Goal: Register for event/course

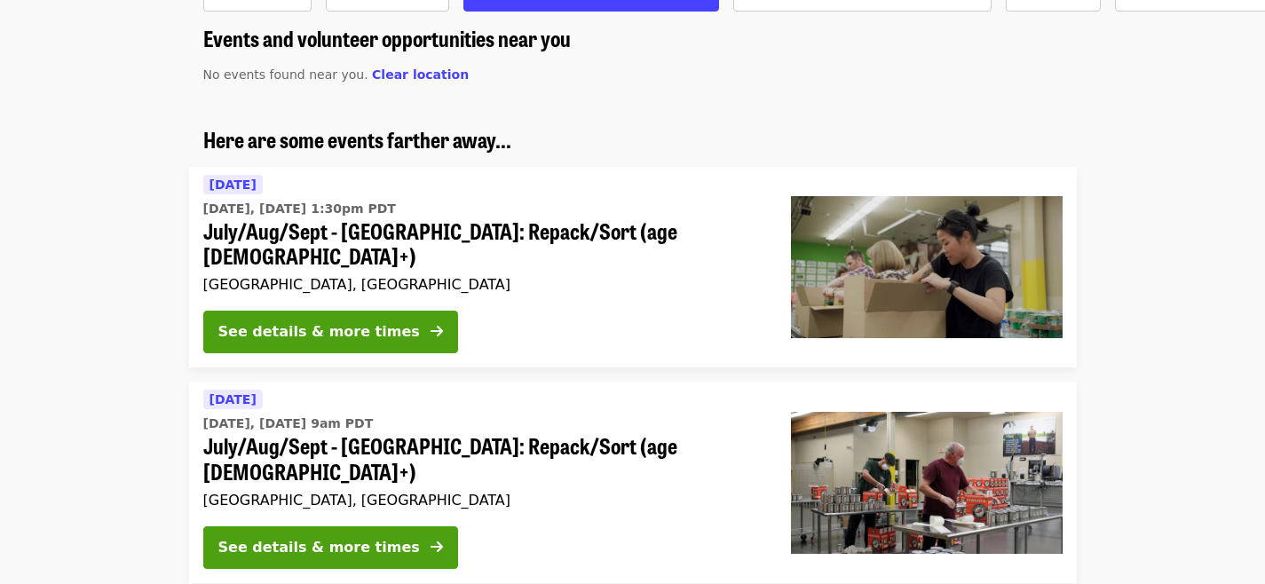
scroll to position [143, 0]
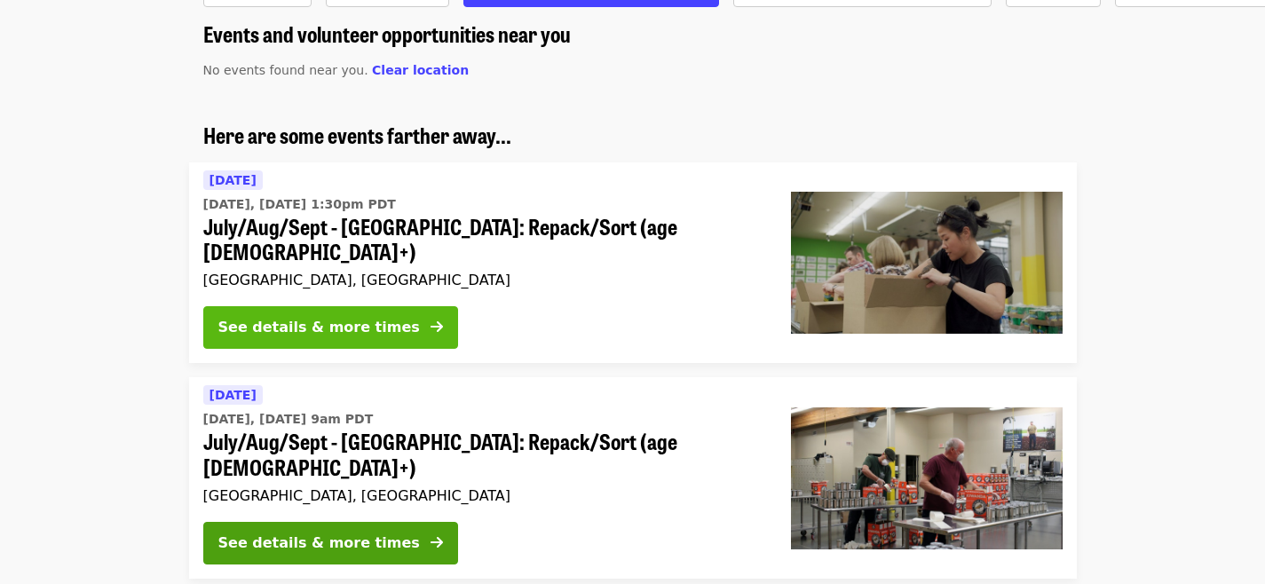
click at [297, 317] on div "See details & more times" at bounding box center [318, 327] width 201 height 21
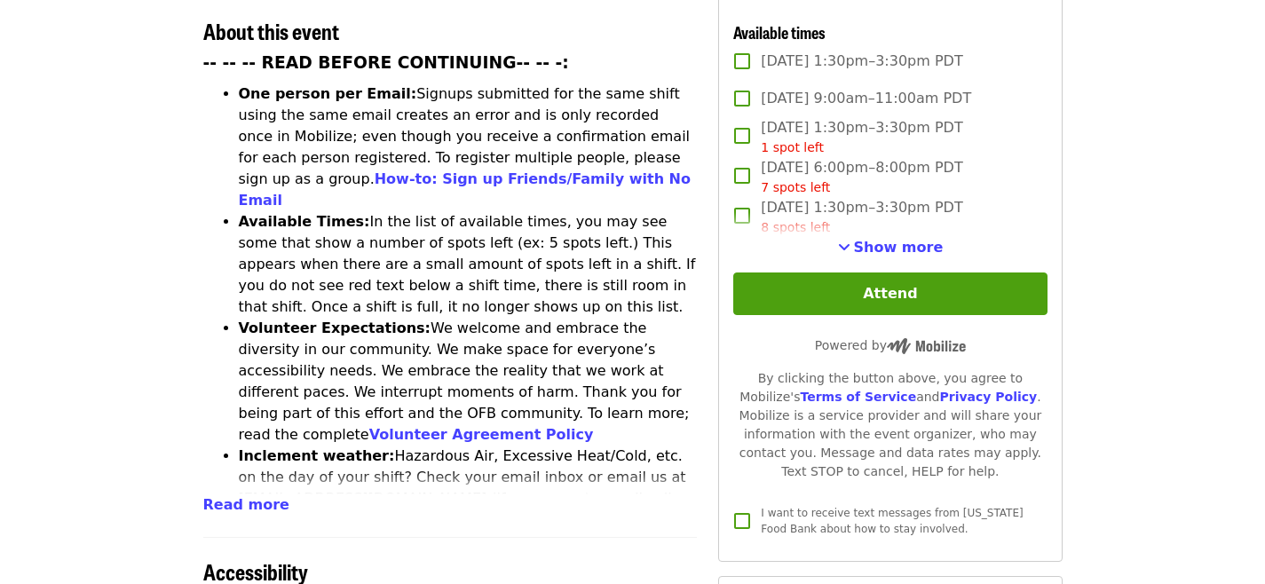
scroll to position [713, 0]
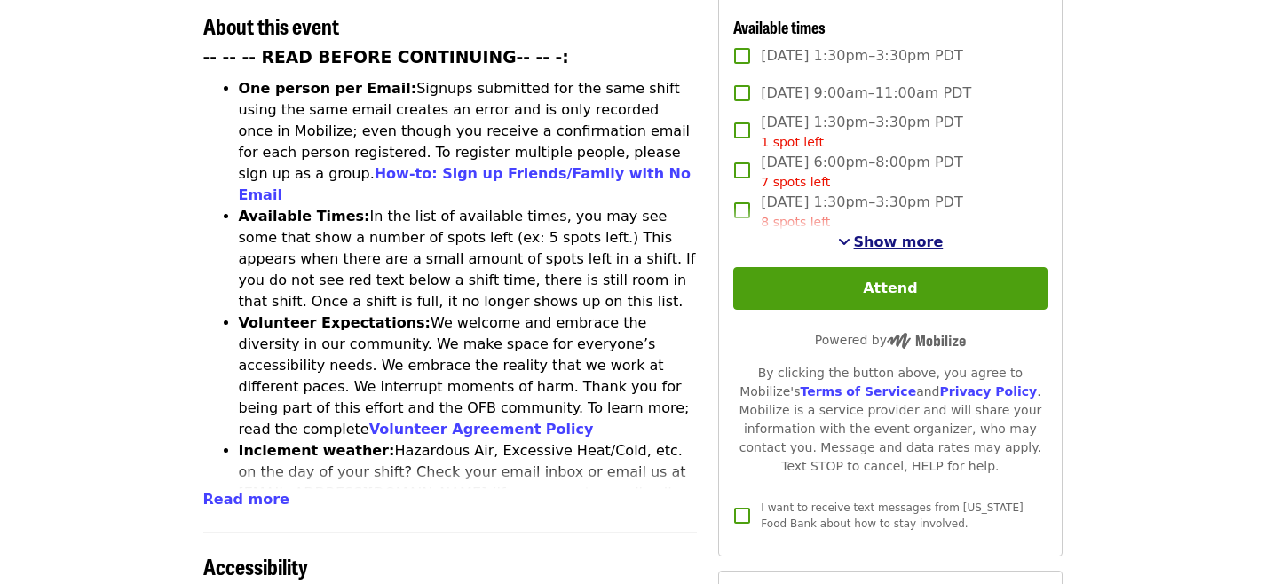
click at [886, 241] on span "Show more" at bounding box center [899, 241] width 90 height 17
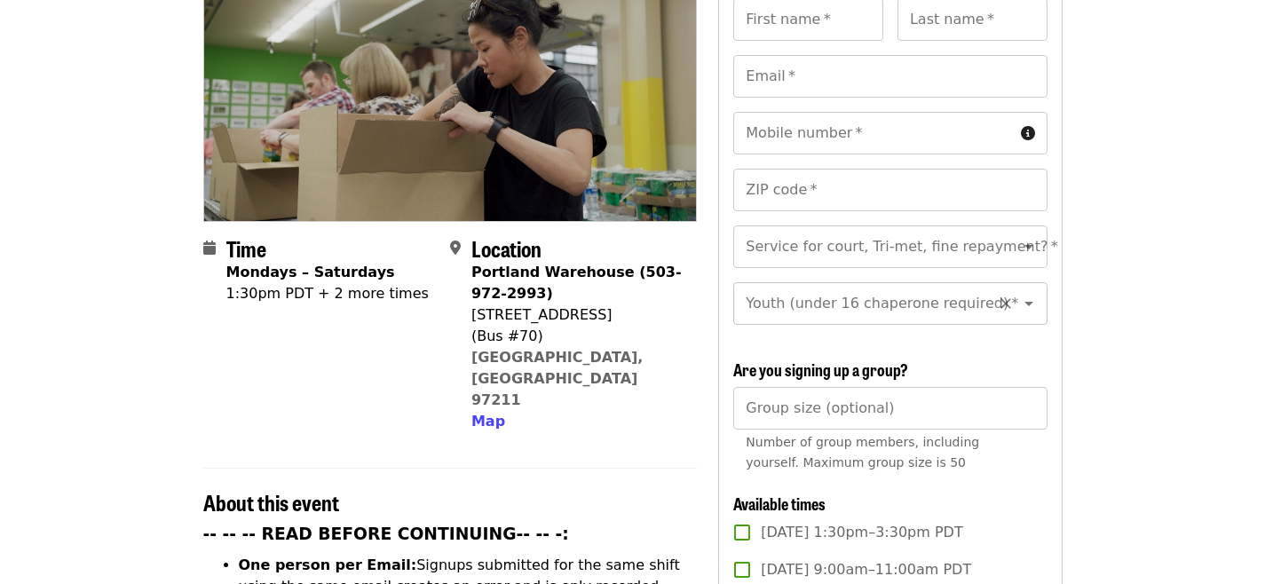
scroll to position [234, 0]
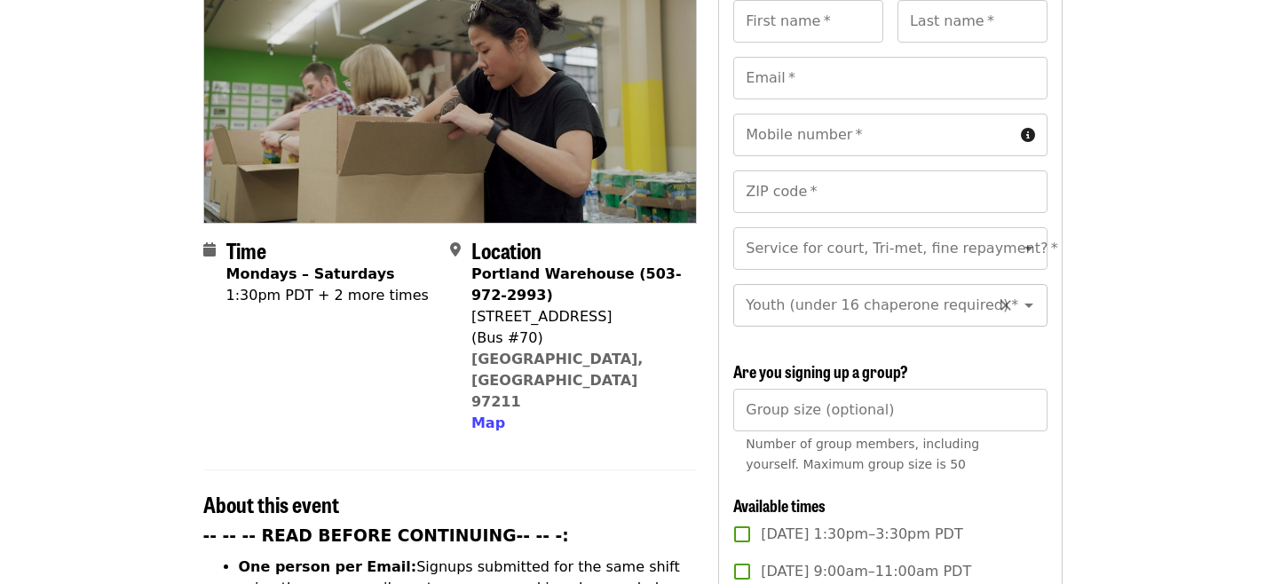
click at [1024, 295] on icon "Open" at bounding box center [1028, 305] width 21 height 21
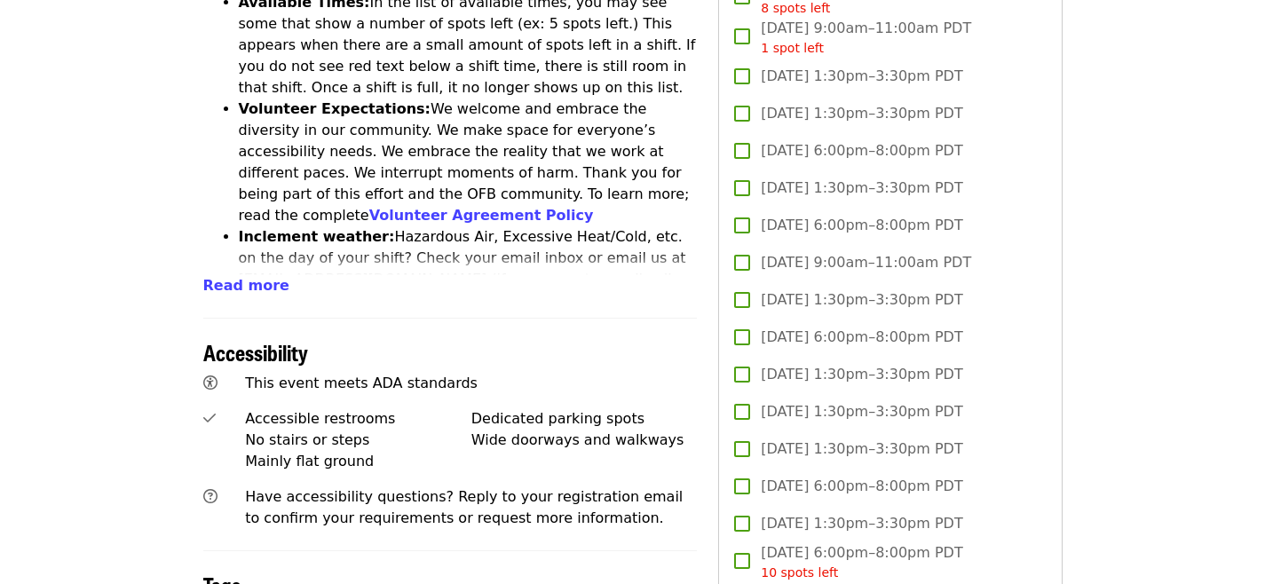
scroll to position [931, 0]
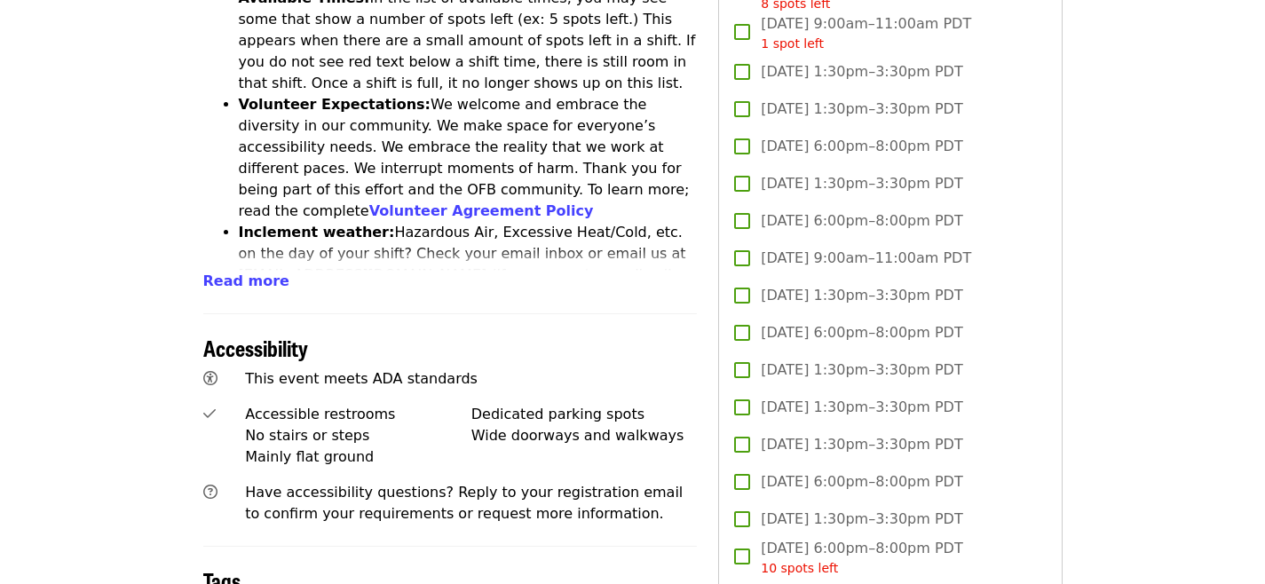
click at [843, 338] on span "Thu, Aug 21, 6:00pm–8:00pm PDT" at bounding box center [861, 332] width 201 height 21
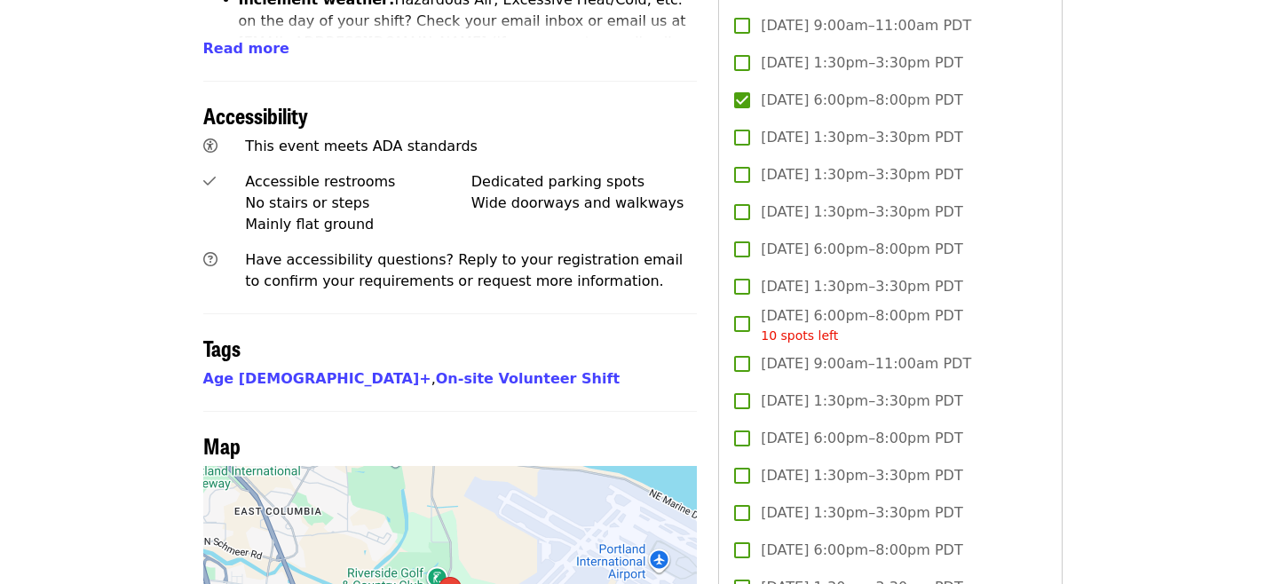
scroll to position [1173, 0]
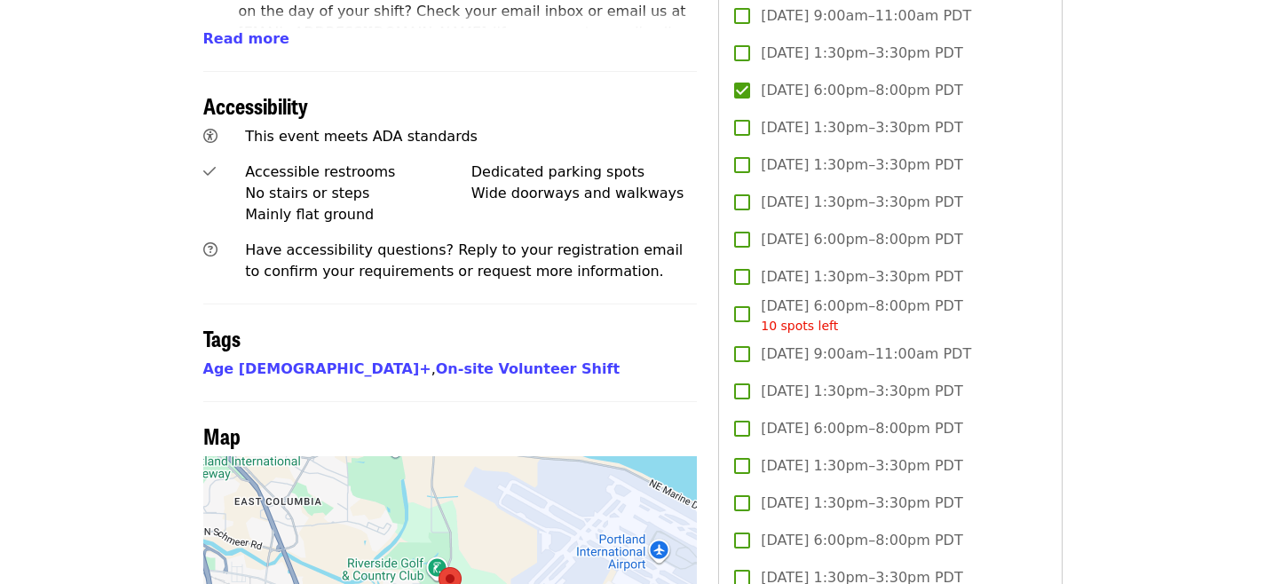
click at [825, 429] on span "[DATE] 6:00pm–8:00pm PDT" at bounding box center [861, 428] width 201 height 21
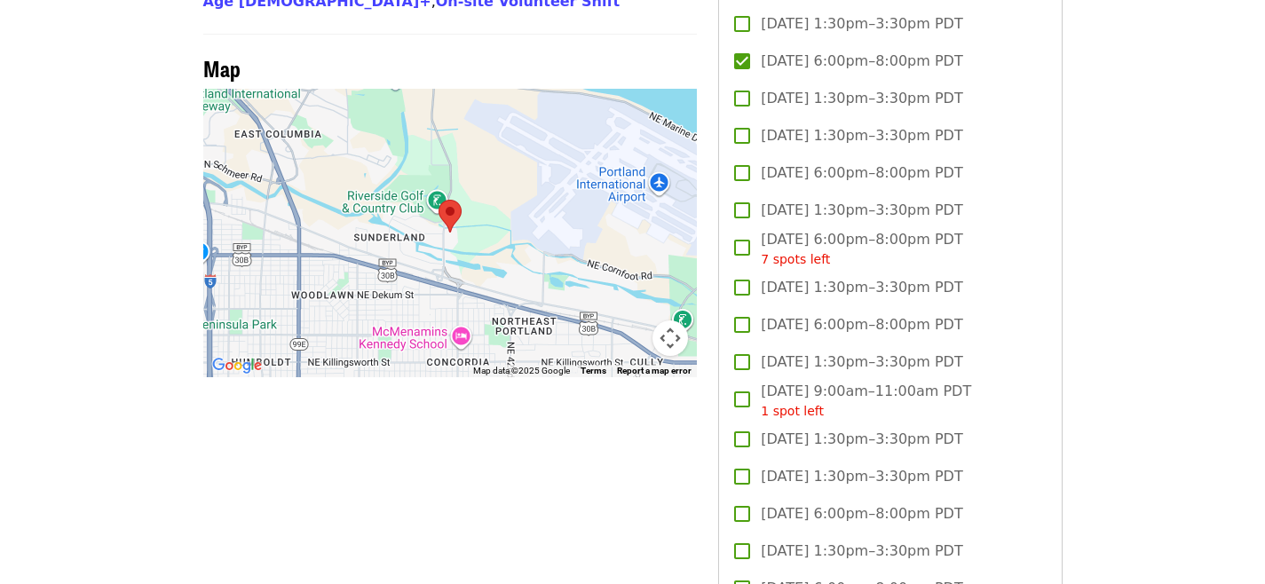
scroll to position [1546, 0]
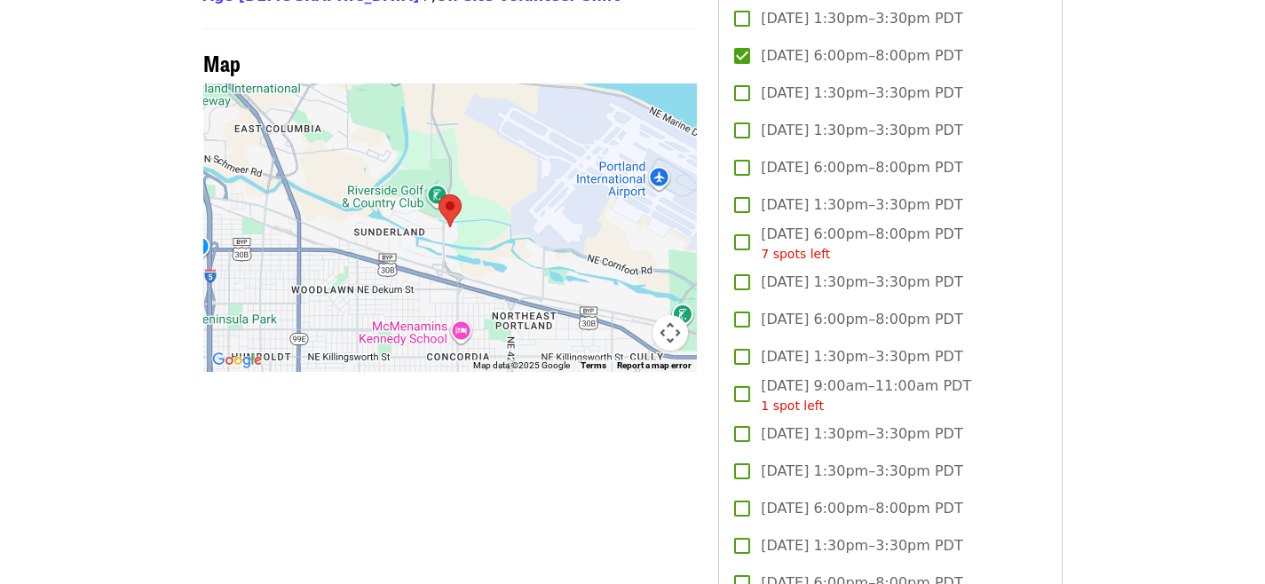
click at [859, 324] on span "[DATE] 6:00pm–8:00pm PDT" at bounding box center [861, 319] width 201 height 21
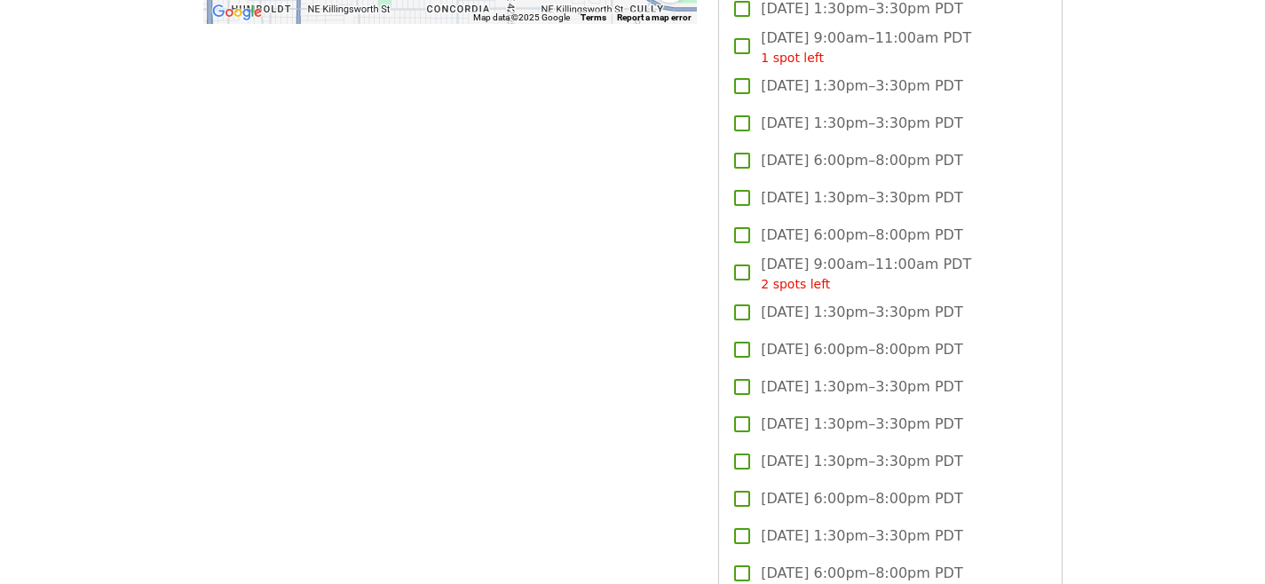
scroll to position [1895, 0]
click at [797, 163] on span "[DATE] 6:00pm–8:00pm PDT" at bounding box center [861, 159] width 201 height 21
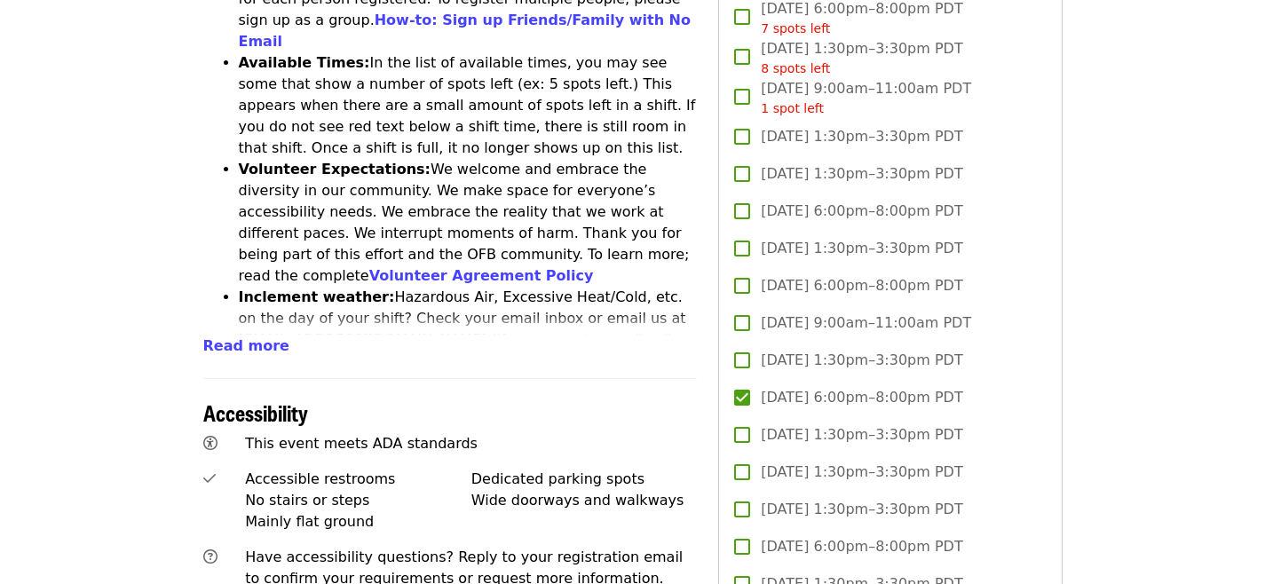
scroll to position [872, 0]
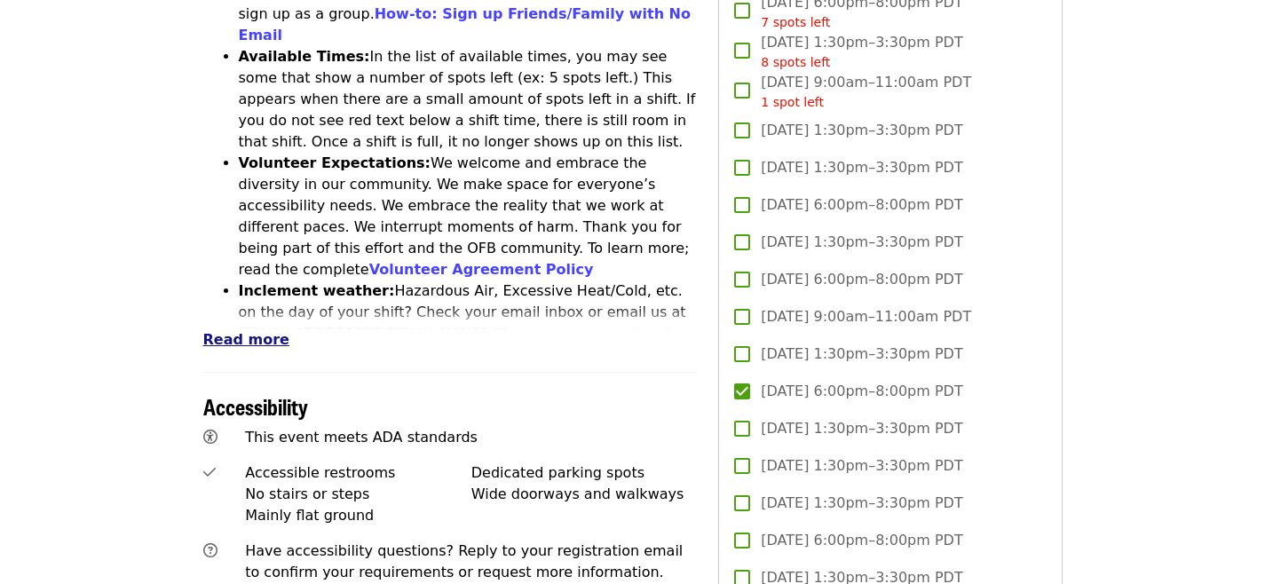
click at [248, 331] on span "Read more" at bounding box center [246, 339] width 86 height 17
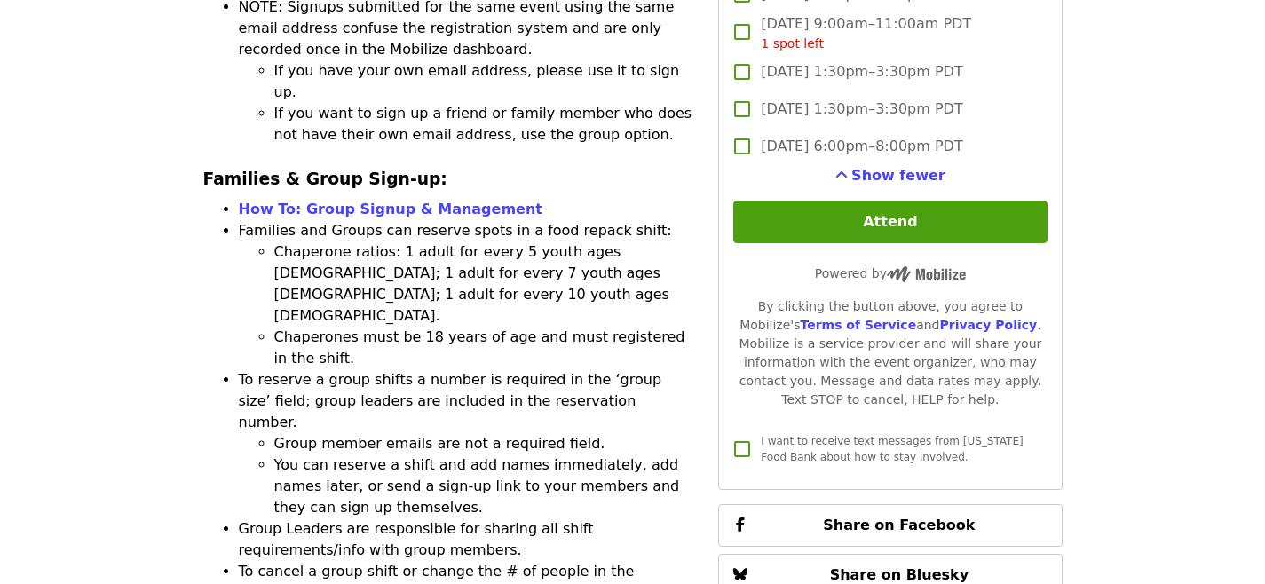
scroll to position [2890, 0]
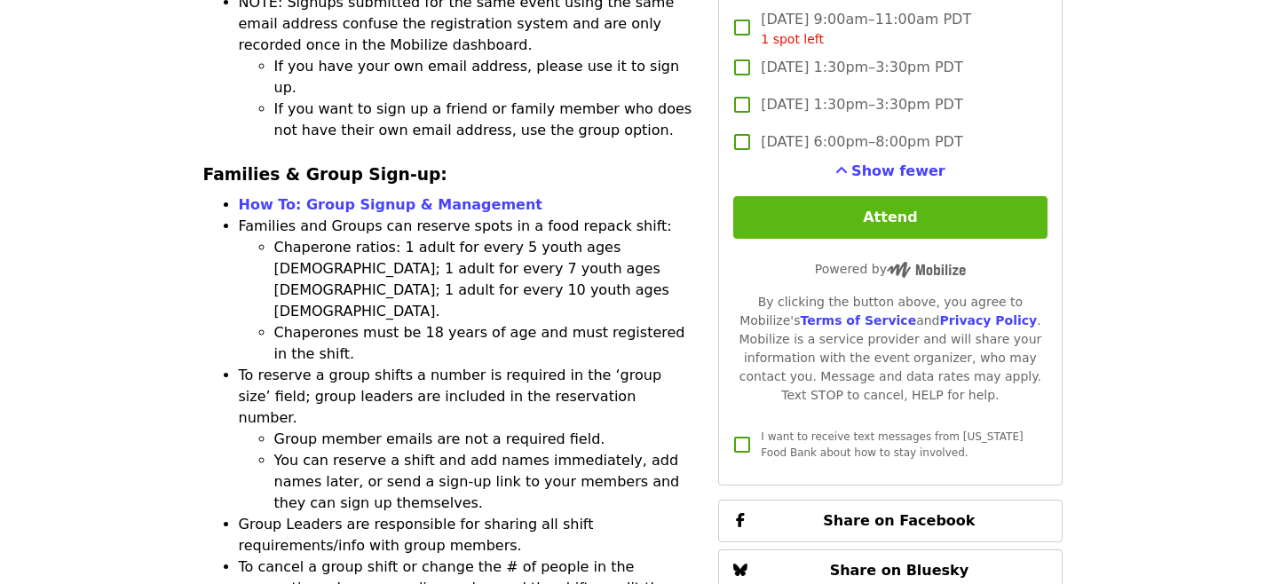
click at [829, 226] on button "Attend" at bounding box center [889, 217] width 313 height 43
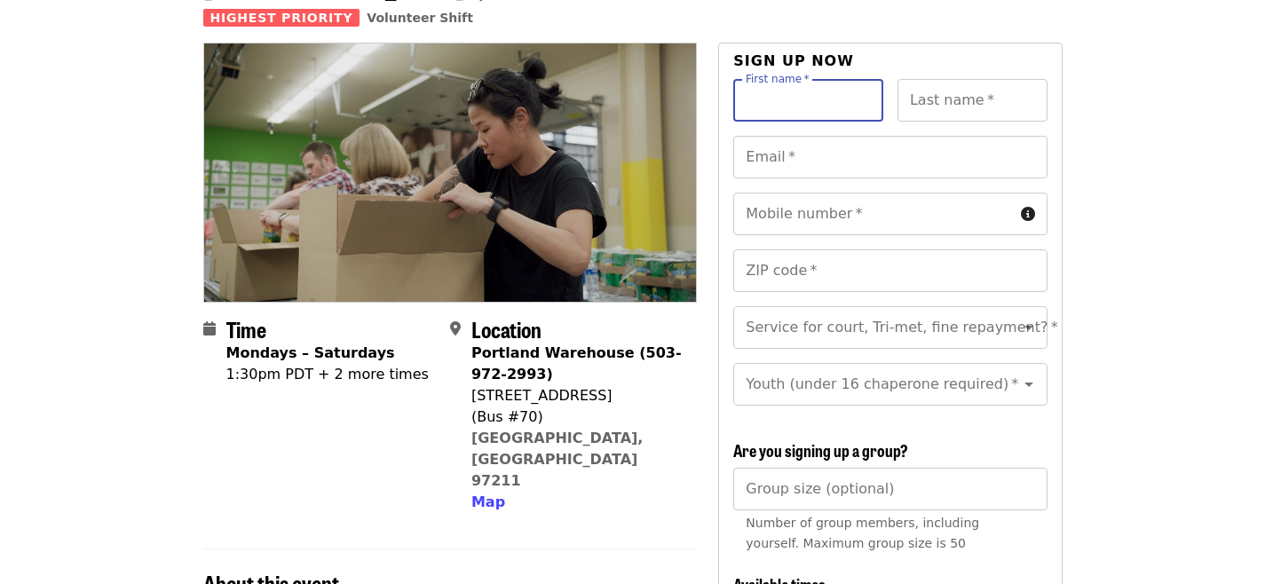
scroll to position [134, 0]
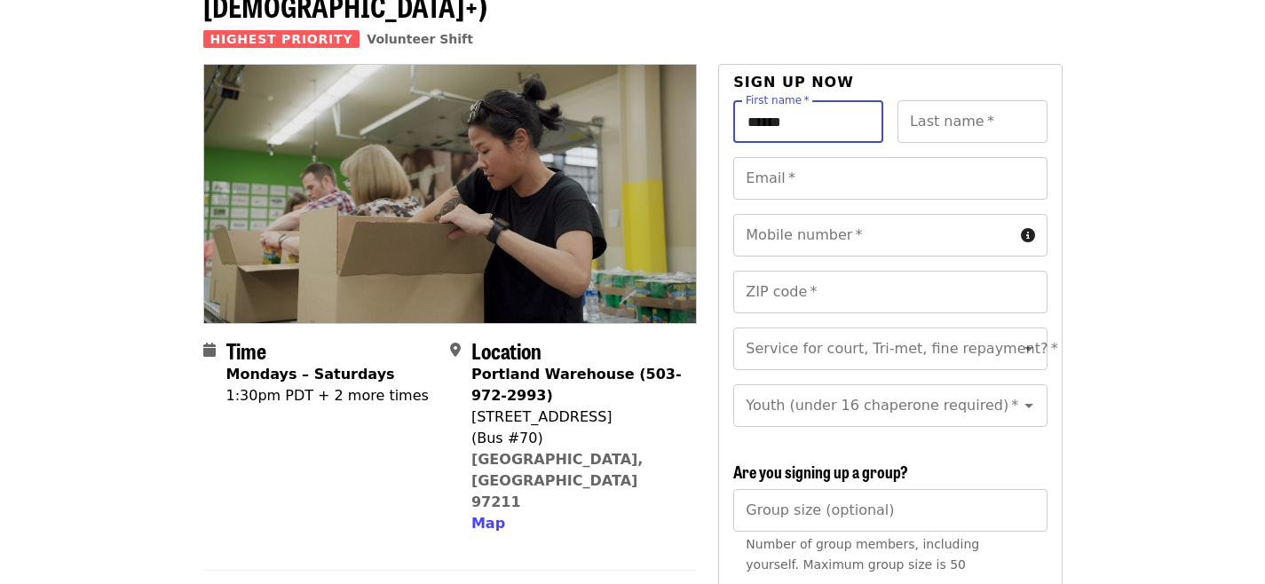
type input "******"
type input "****"
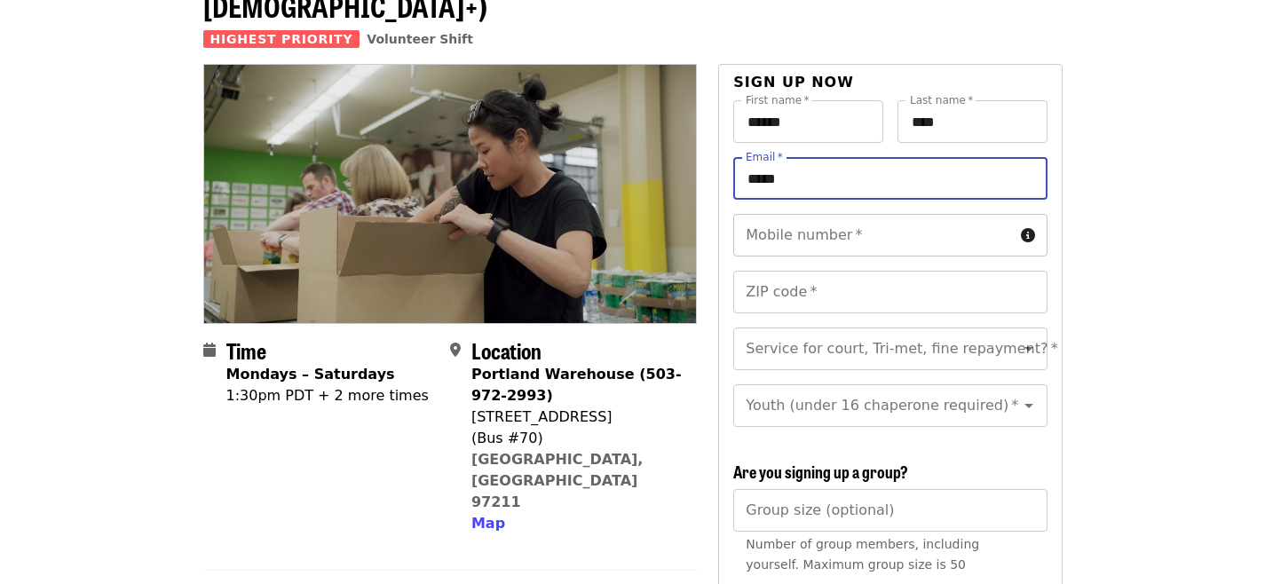
type input "**********"
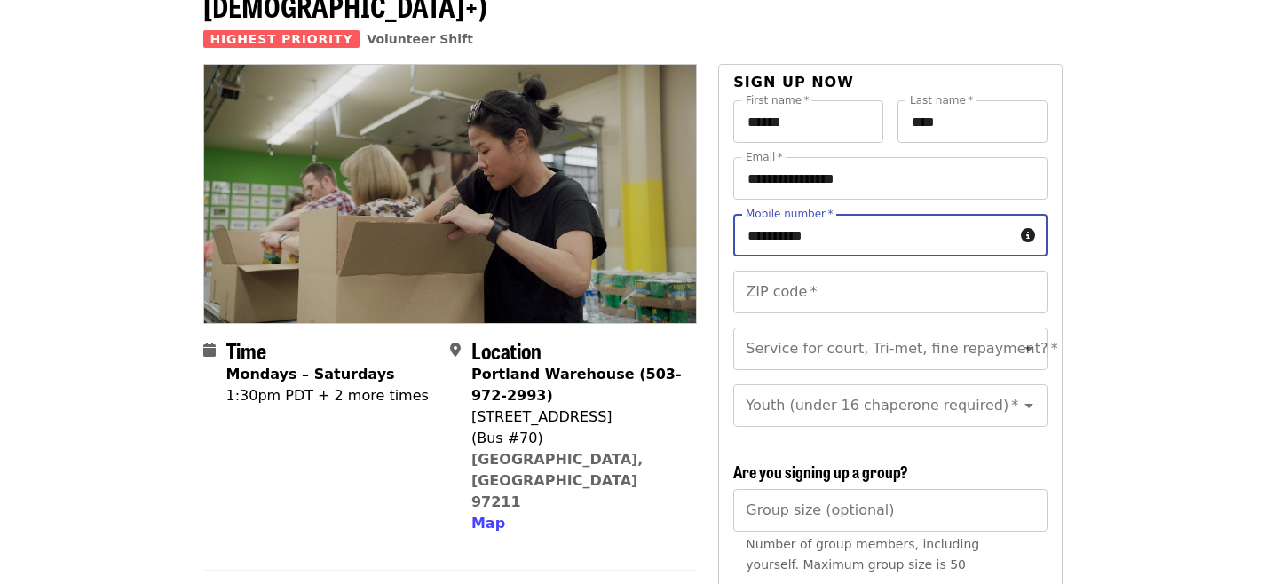
type input "**********"
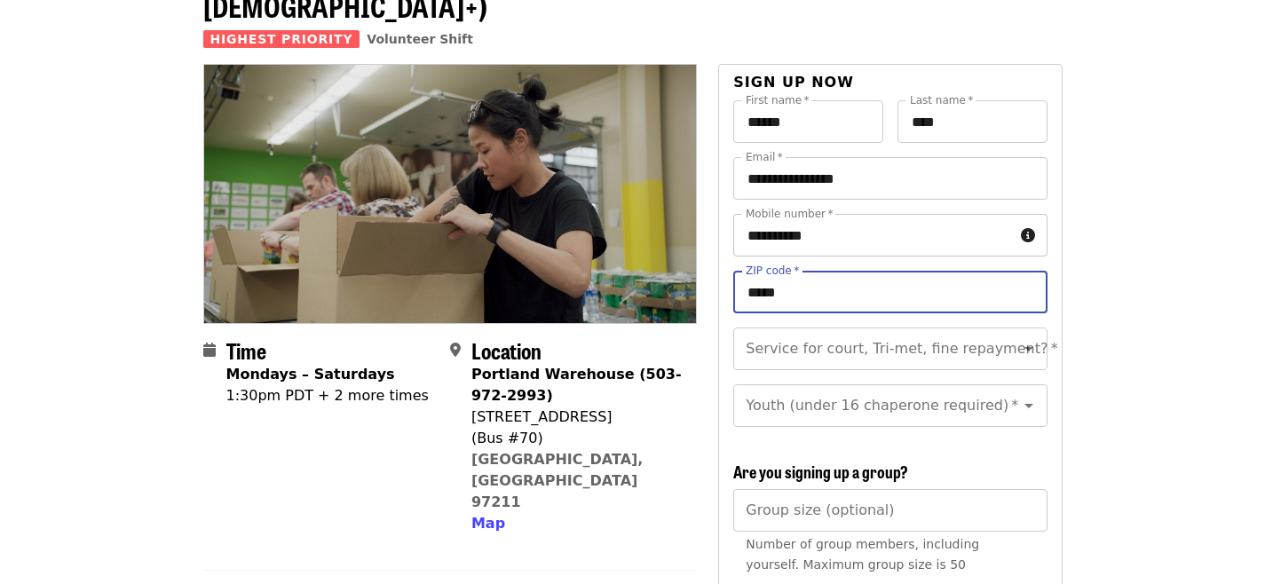
type input "*****"
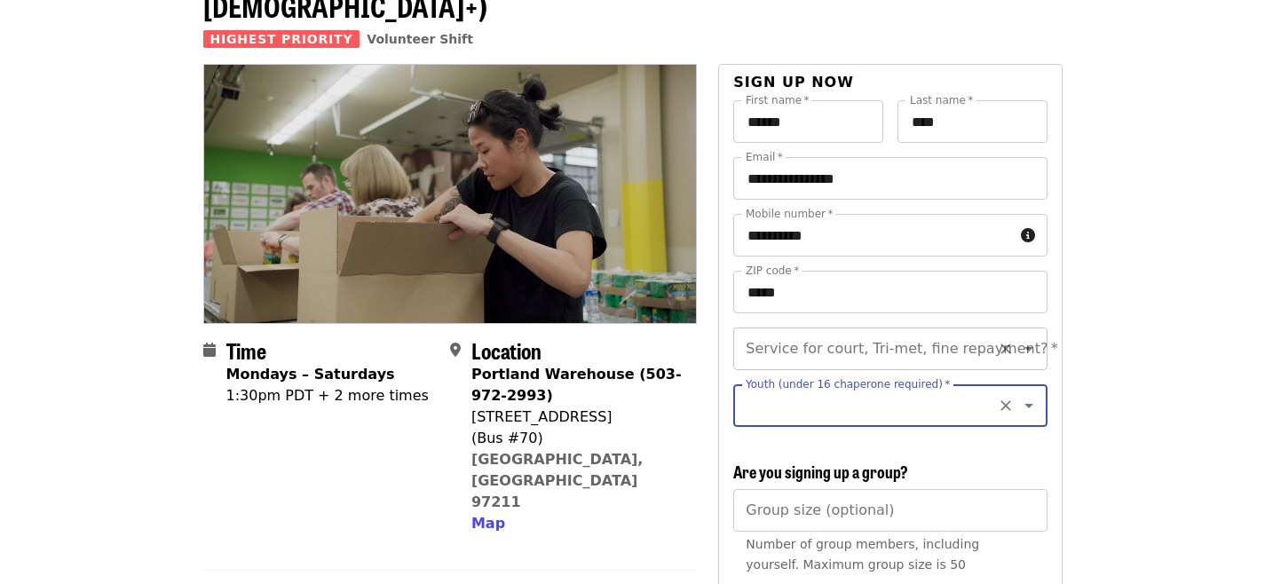
click at [962, 332] on input "Service for court, Tri-met, fine repayment?   *" at bounding box center [867, 349] width 241 height 34
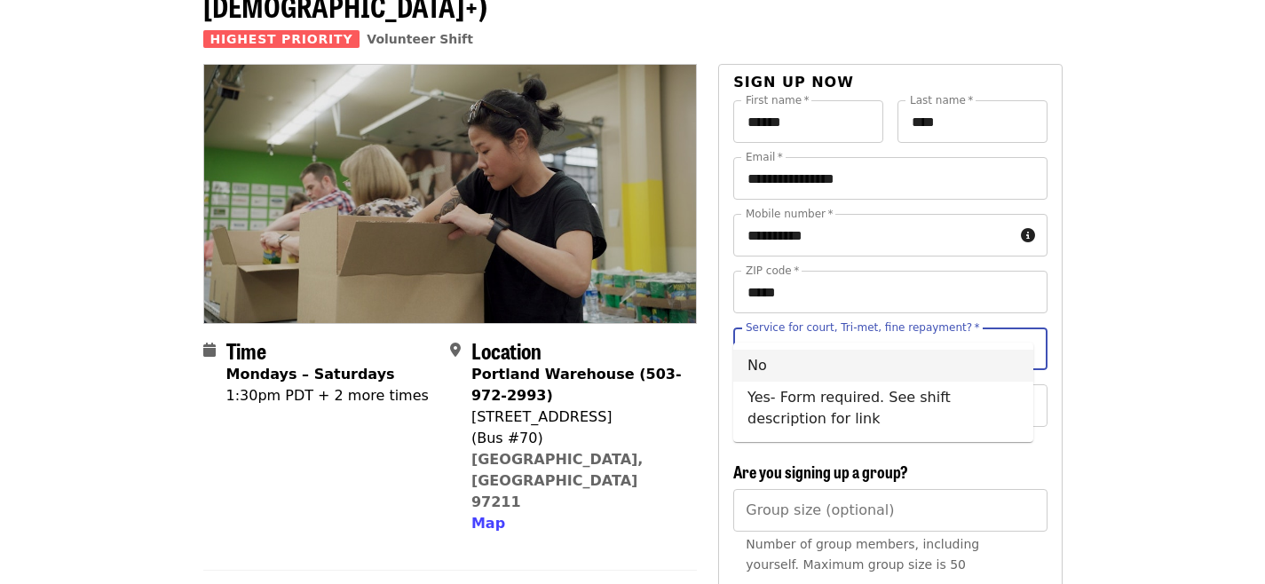
click at [916, 363] on li "No" at bounding box center [883, 366] width 300 height 32
type input "**"
click at [874, 389] on input "Youth (under 16 chaperone required)   *" at bounding box center [867, 406] width 241 height 34
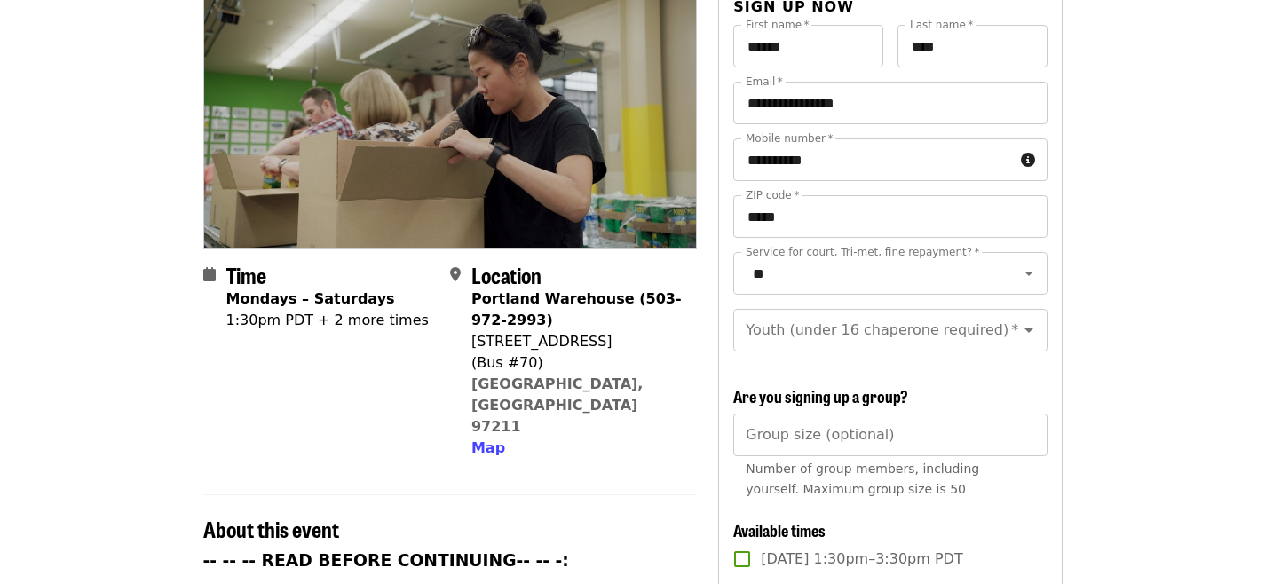
scroll to position [208, 0]
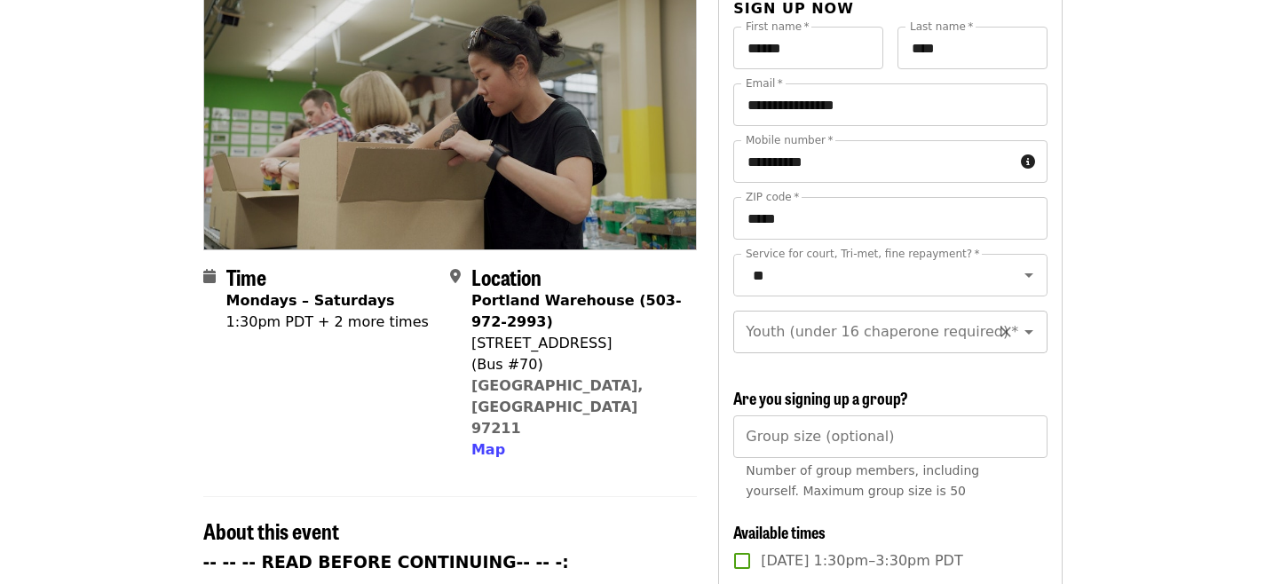
click at [997, 323] on icon "Clear" at bounding box center [1006, 332] width 18 height 18
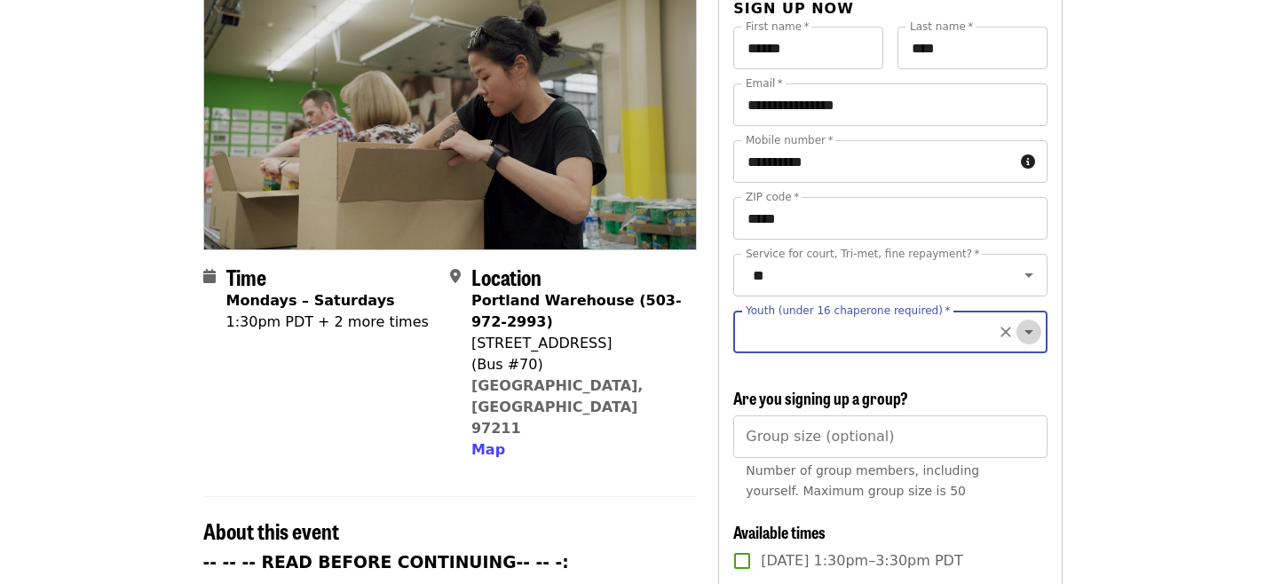
click at [1018, 321] on icon "Open" at bounding box center [1028, 331] width 21 height 21
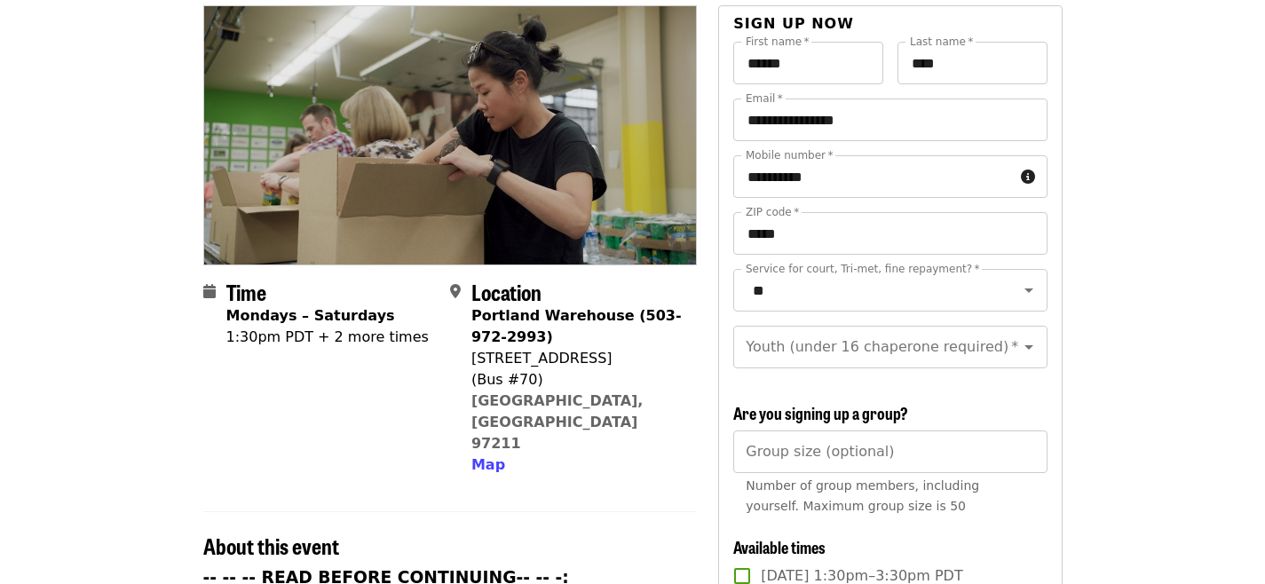
scroll to position [191, 0]
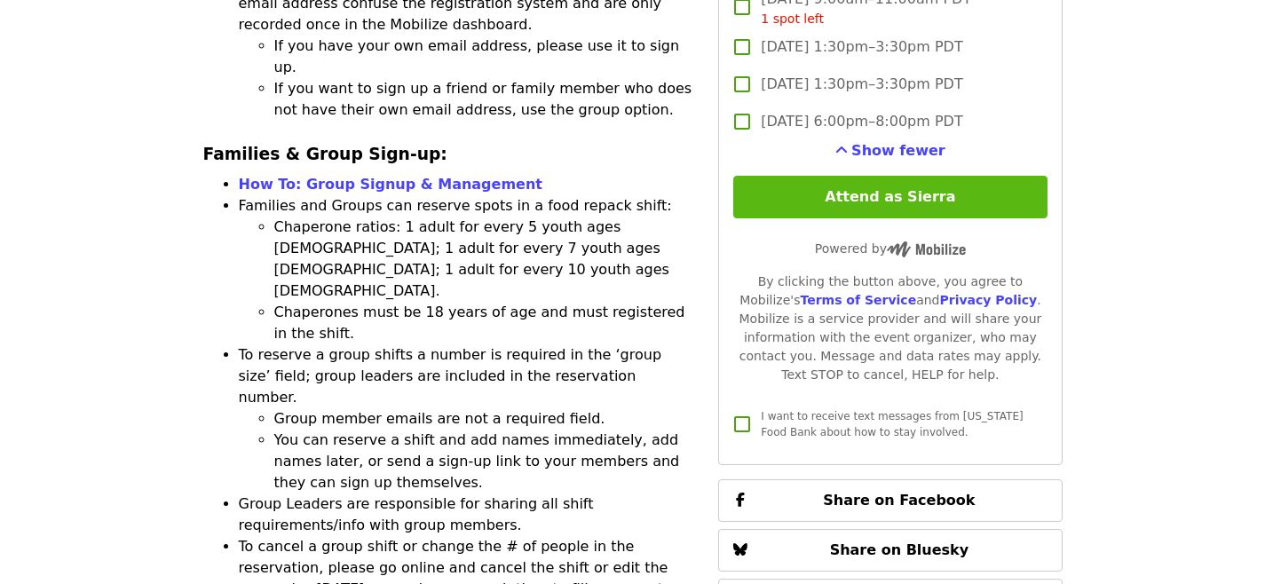
click at [931, 184] on button "Attend as Sierra" at bounding box center [889, 197] width 313 height 43
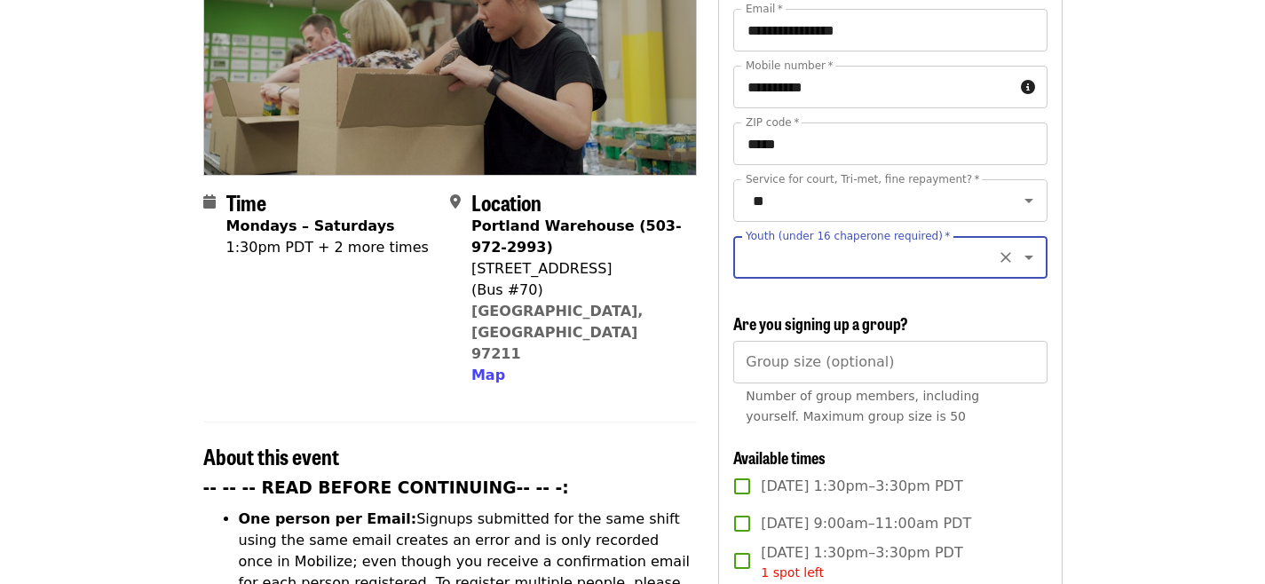
scroll to position [224, 0]
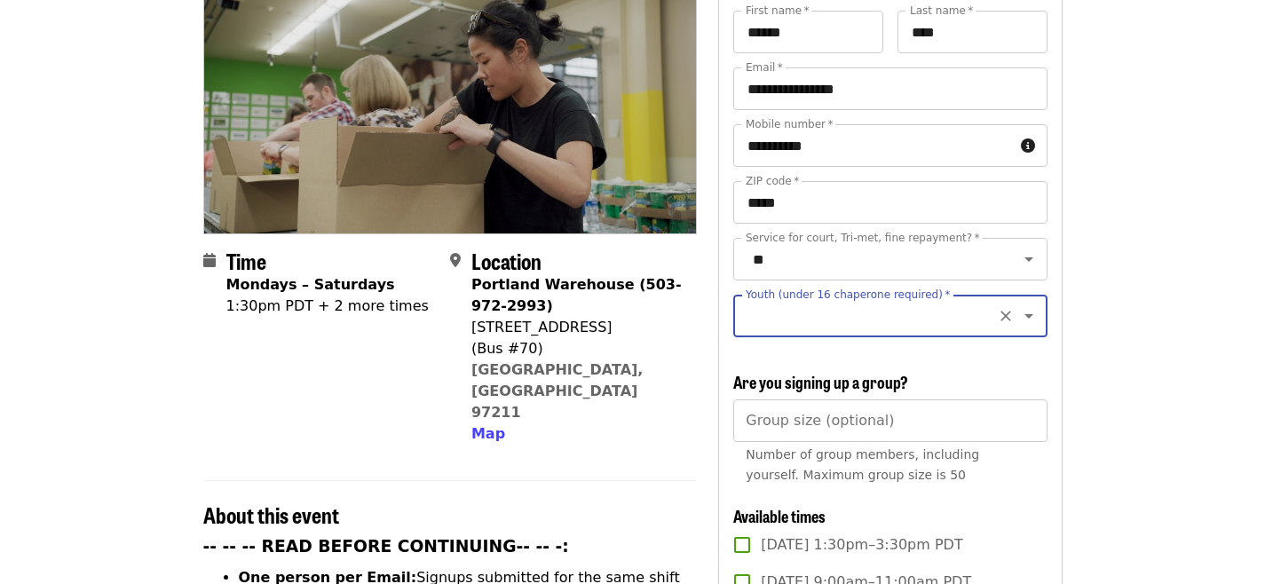
click at [1018, 305] on icon "Open" at bounding box center [1028, 315] width 21 height 21
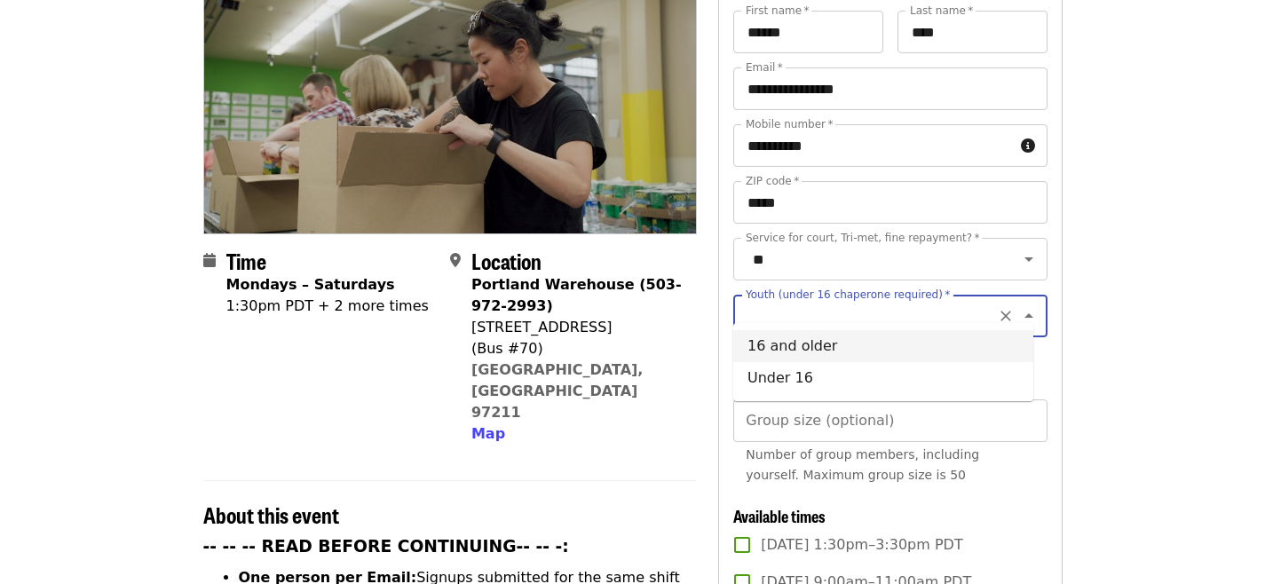
click at [904, 353] on li "16 and older" at bounding box center [883, 346] width 300 height 32
type input "**********"
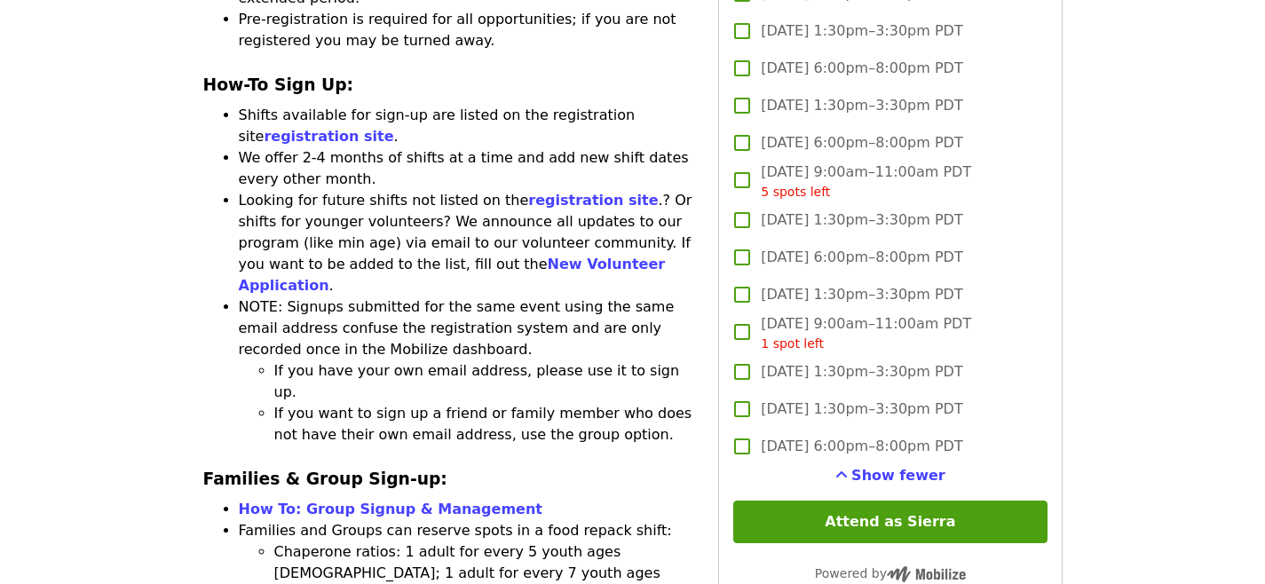
scroll to position [2644, 0]
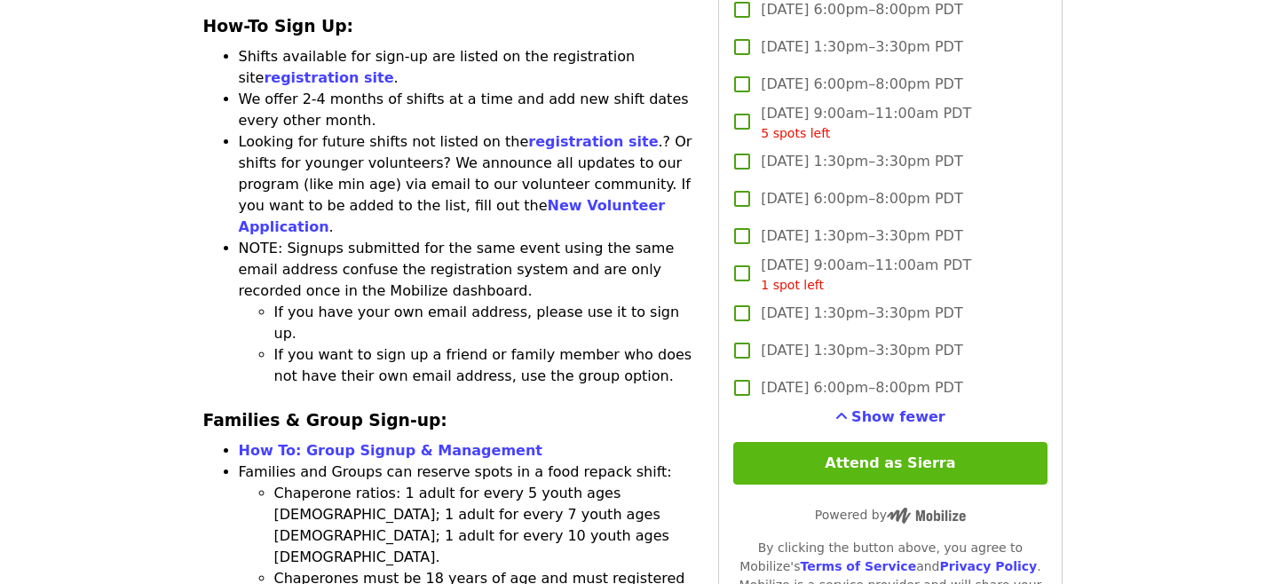
click at [799, 475] on button "Attend as Sierra" at bounding box center [889, 463] width 313 height 43
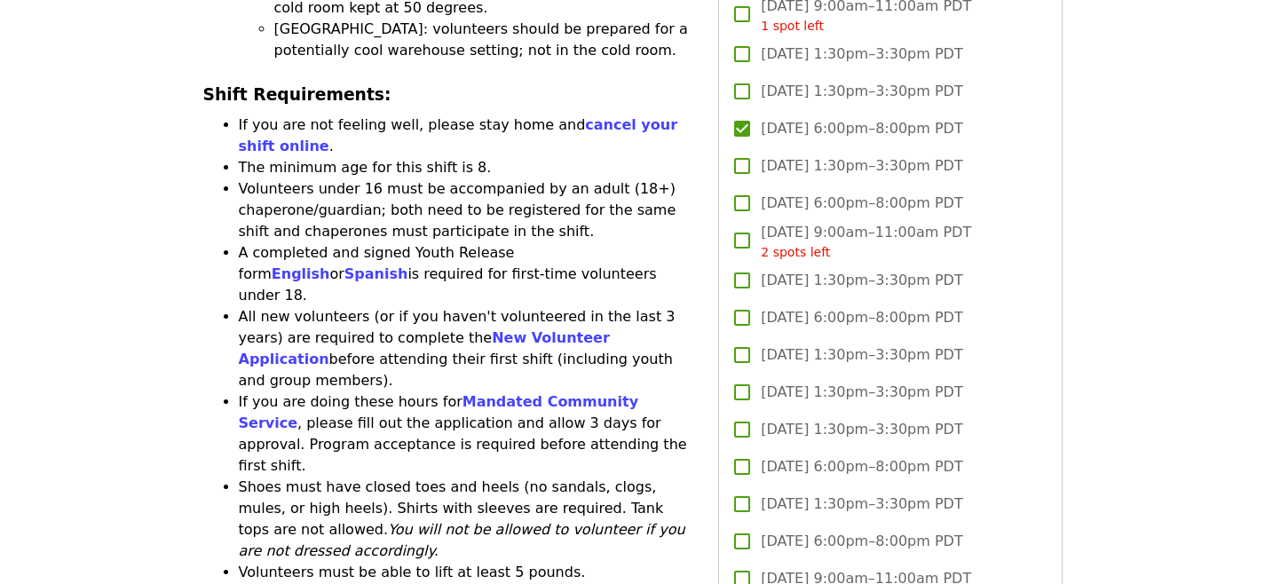
scroll to position [1929, 0]
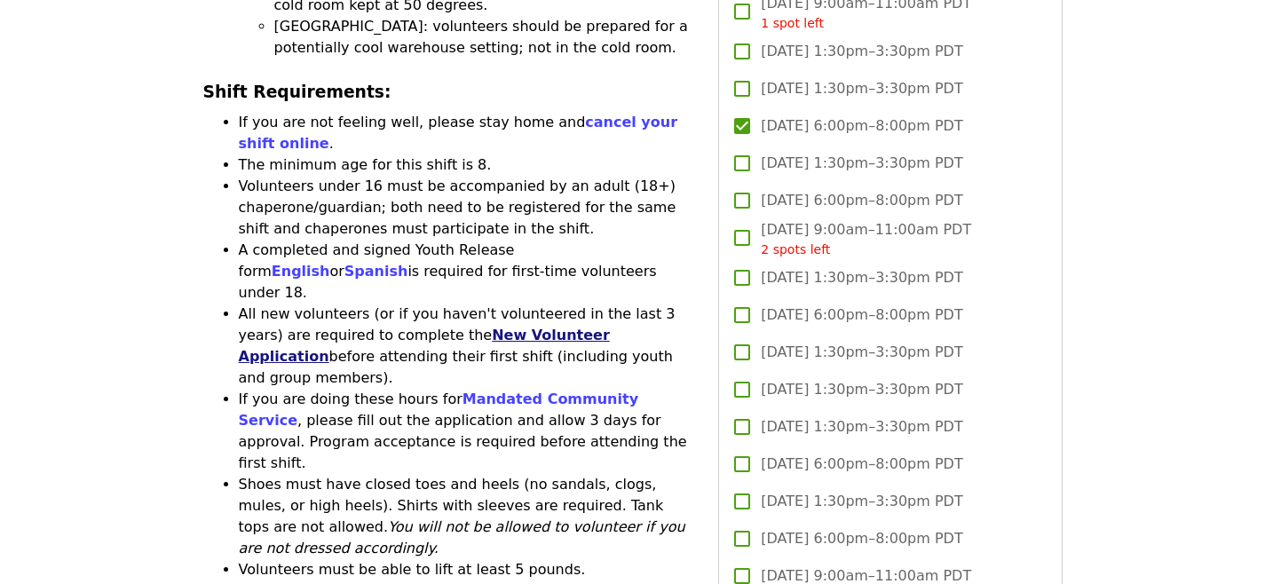
click at [454, 327] on link "New Volunteer Application" at bounding box center [424, 346] width 371 height 38
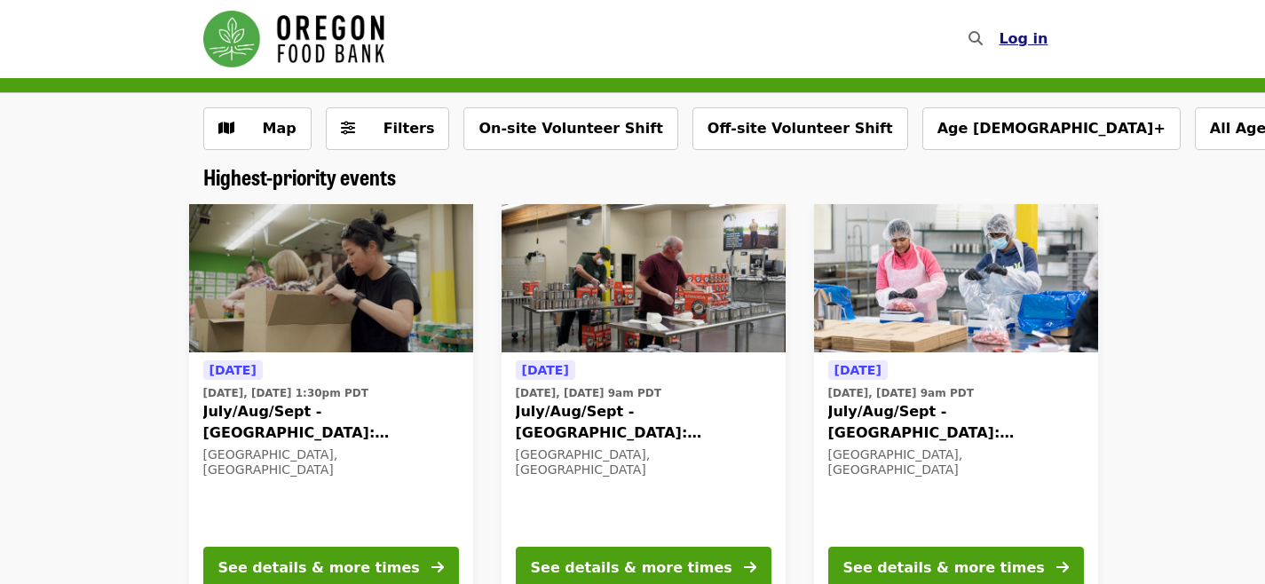
click at [1022, 45] on span "Log in" at bounding box center [1022, 38] width 49 height 17
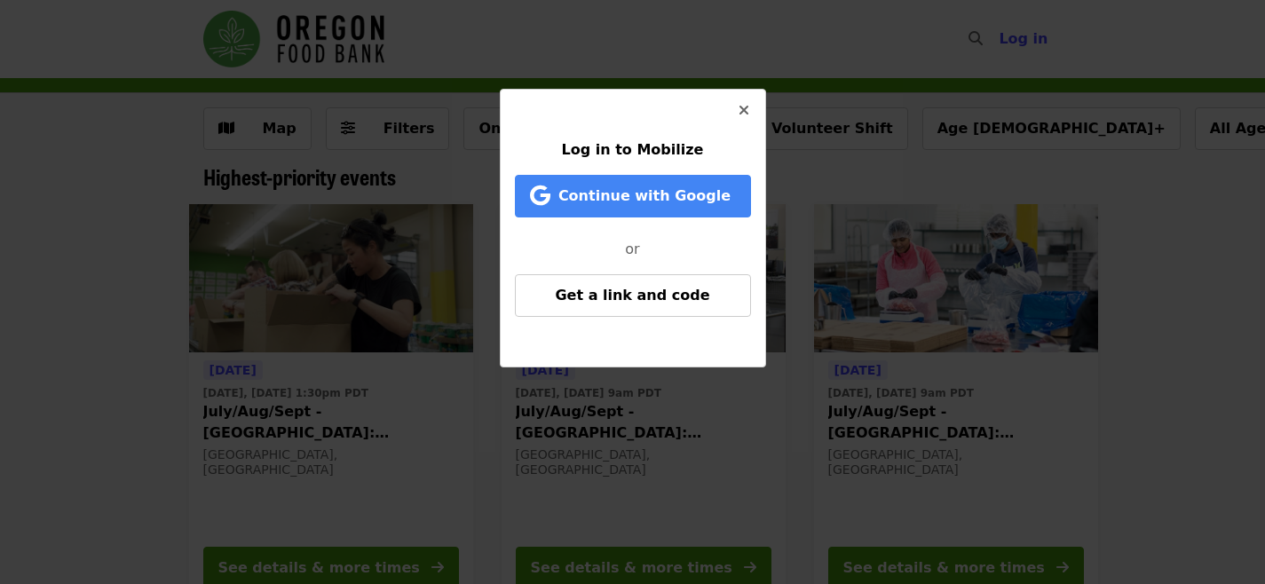
click at [629, 219] on div "Continue with Google" at bounding box center [633, 200] width 236 height 50
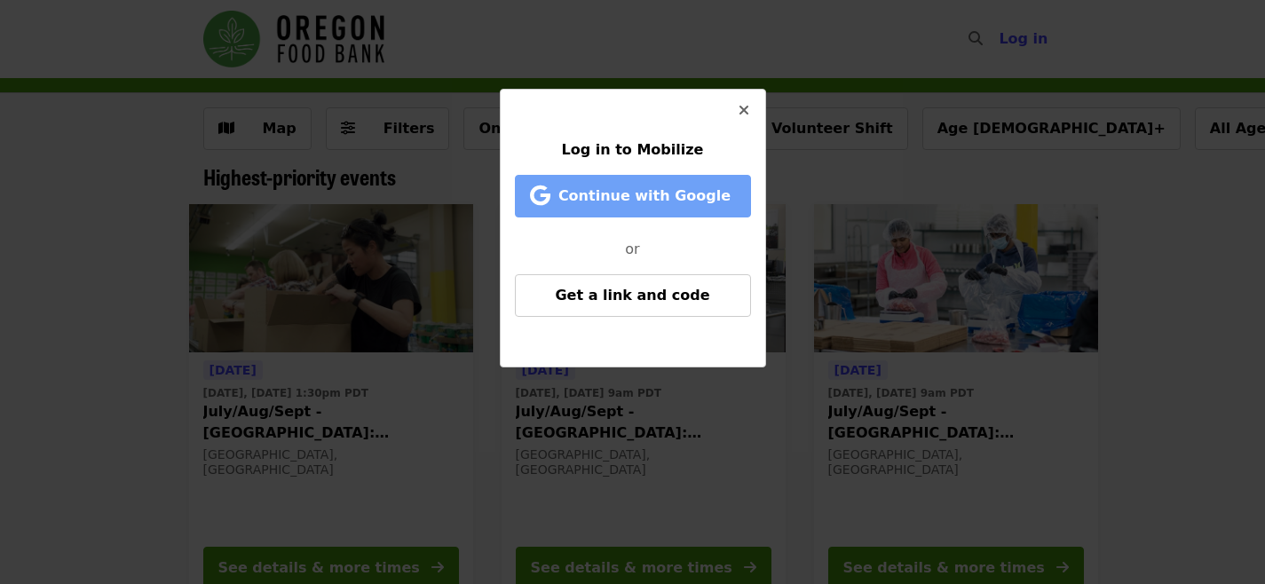
click at [637, 204] on span "Continue with Google" at bounding box center [644, 195] width 172 height 17
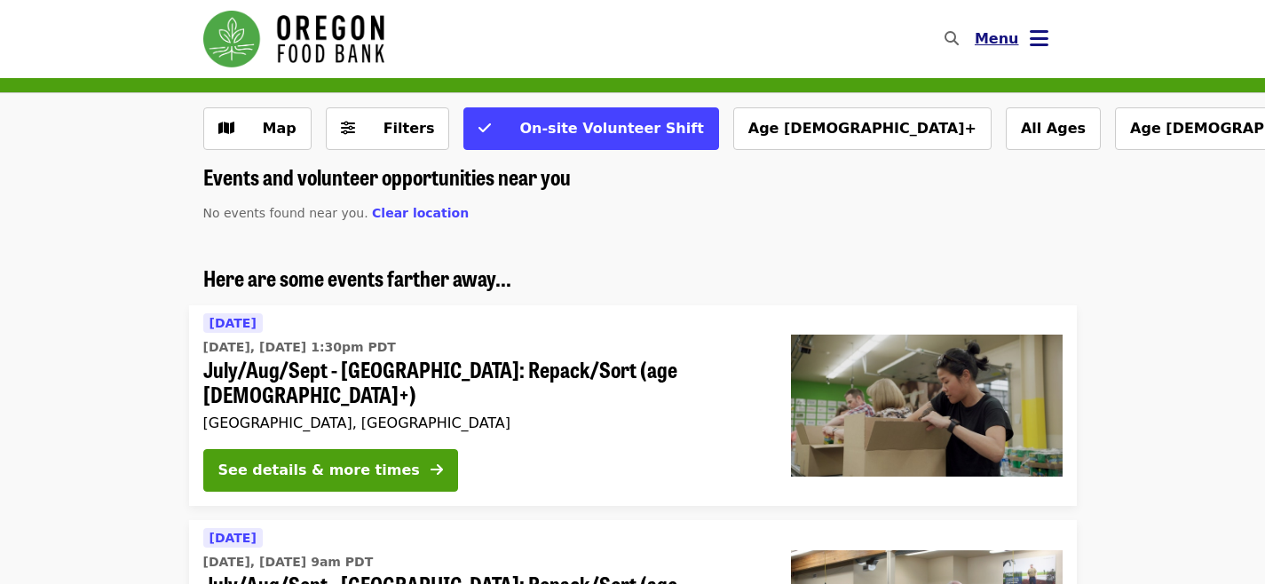
click at [1040, 43] on icon "bars icon" at bounding box center [1039, 39] width 19 height 26
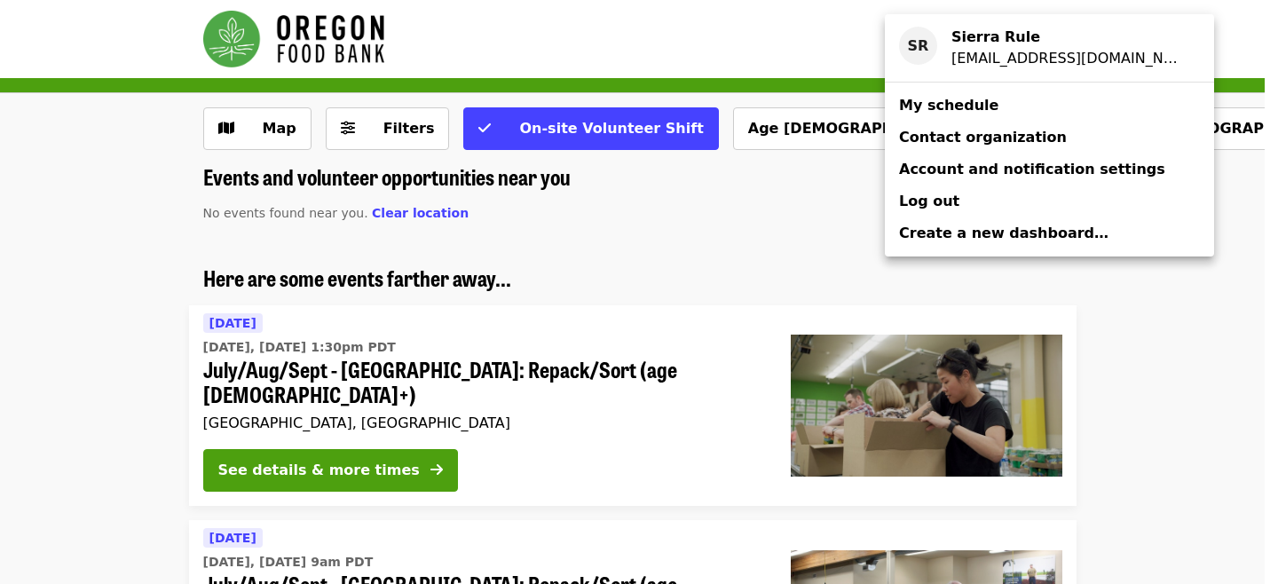
click at [983, 113] on span "My schedule" at bounding box center [948, 105] width 99 height 17
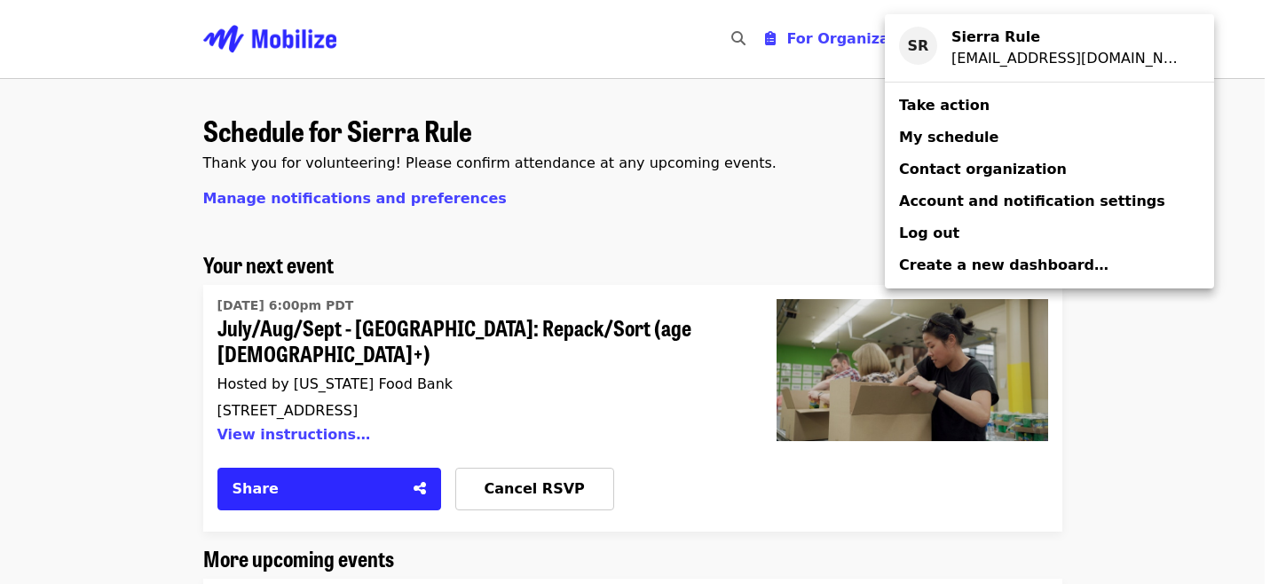
click at [143, 338] on div "Account menu" at bounding box center [639, 292] width 1278 height 584
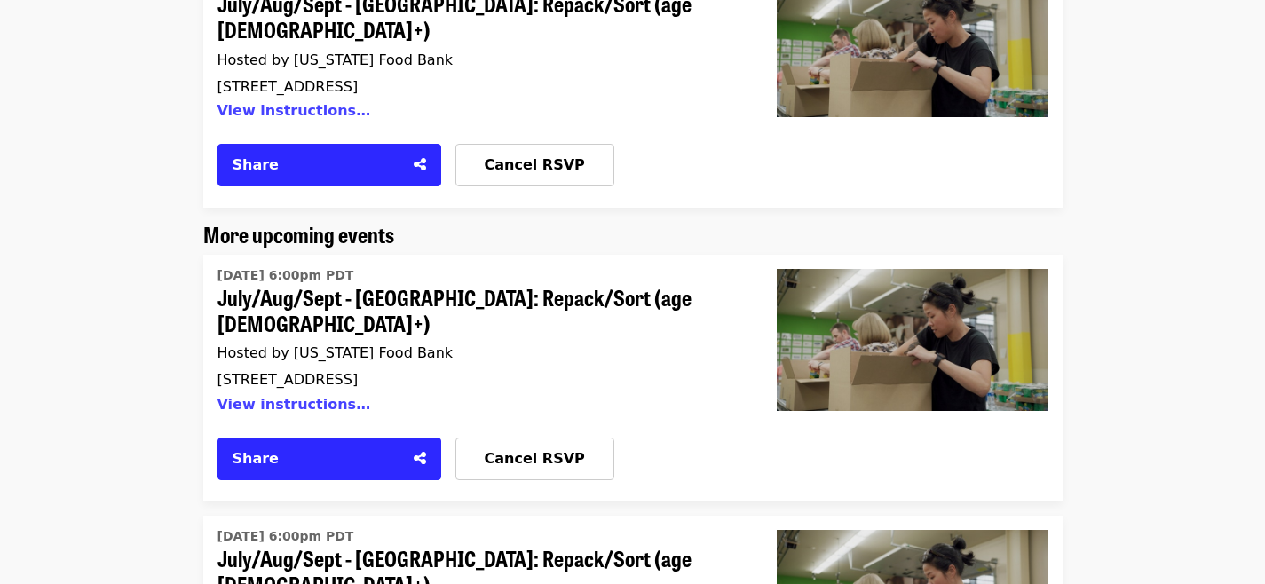
scroll to position [337, 0]
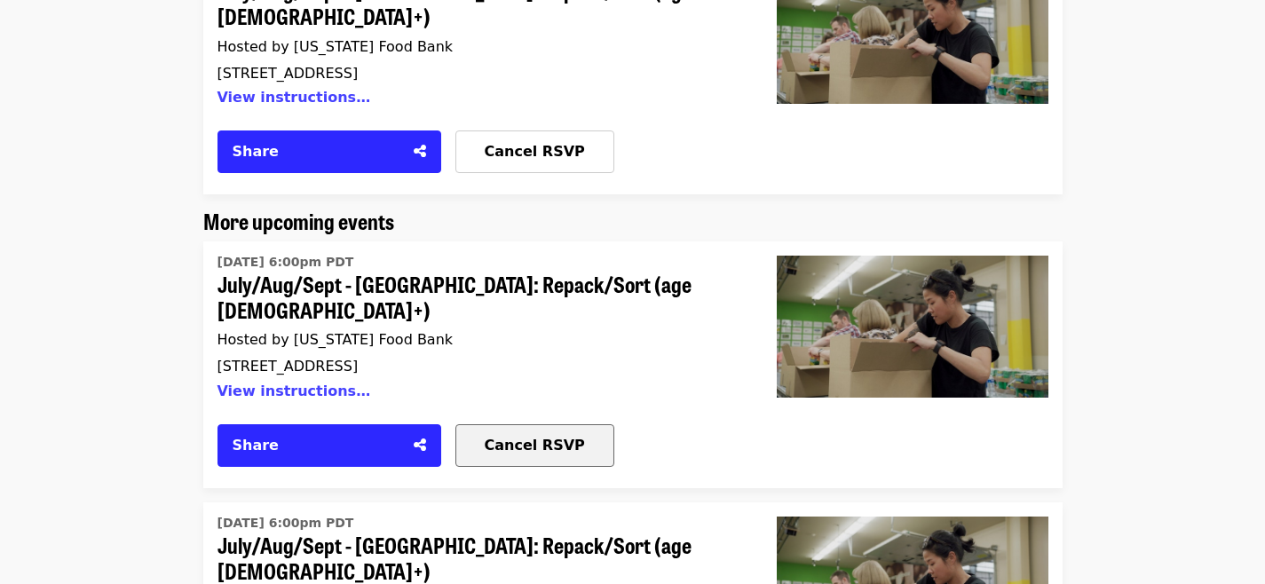
click at [506, 437] on span "Cancel RSVP" at bounding box center [535, 445] width 100 height 17
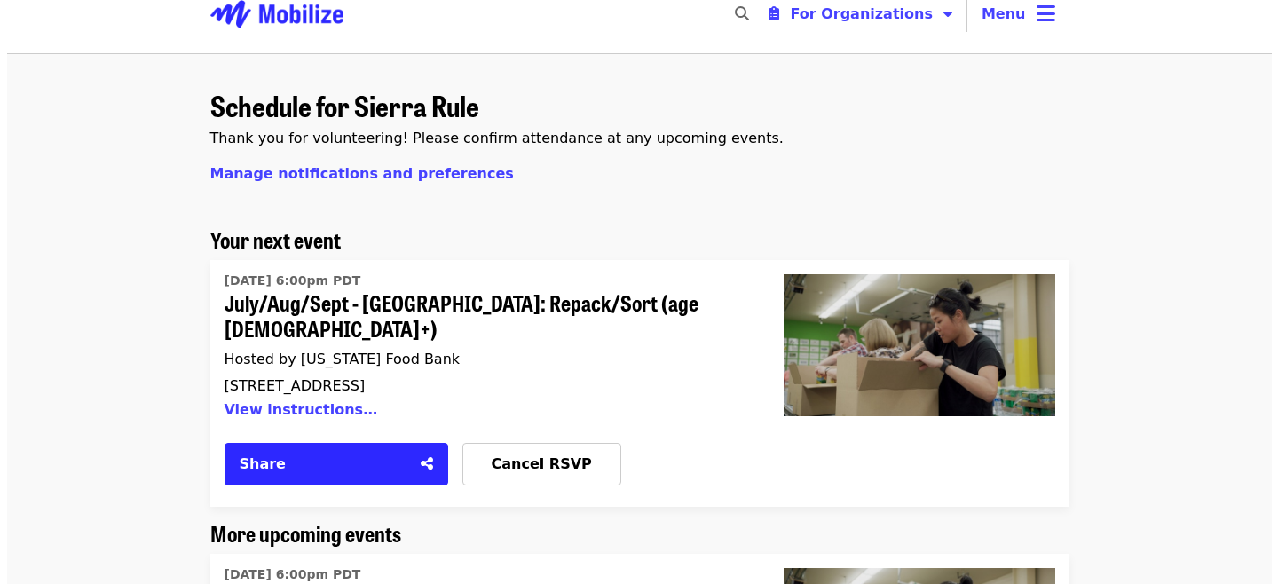
scroll to position [0, 0]
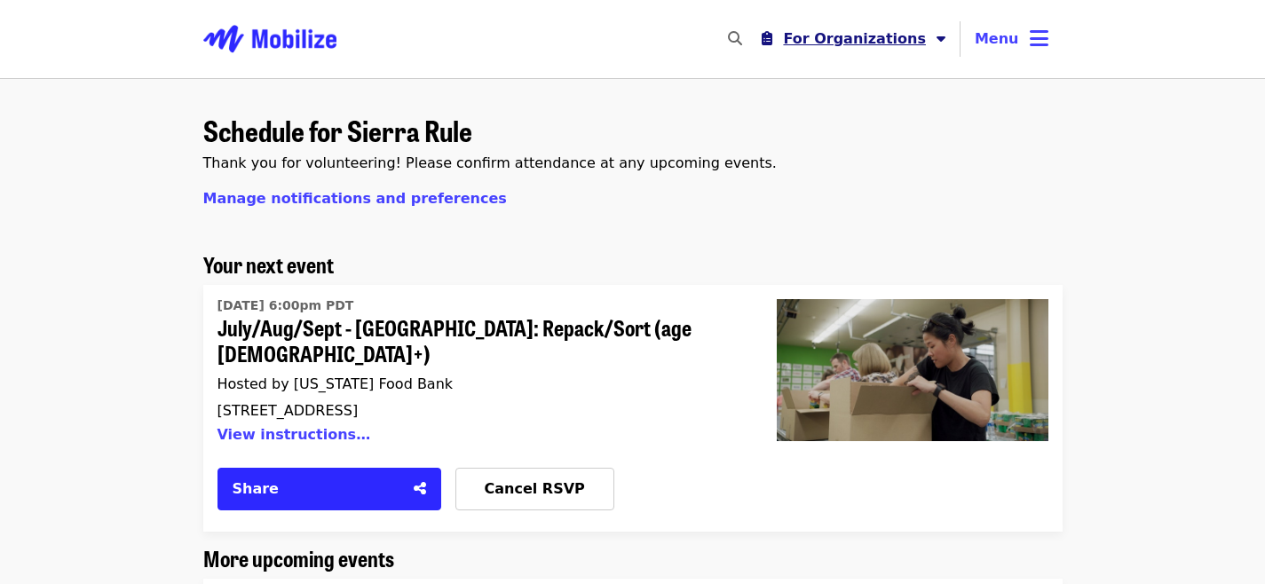
click at [908, 36] on span "For Organizations" at bounding box center [854, 38] width 143 height 17
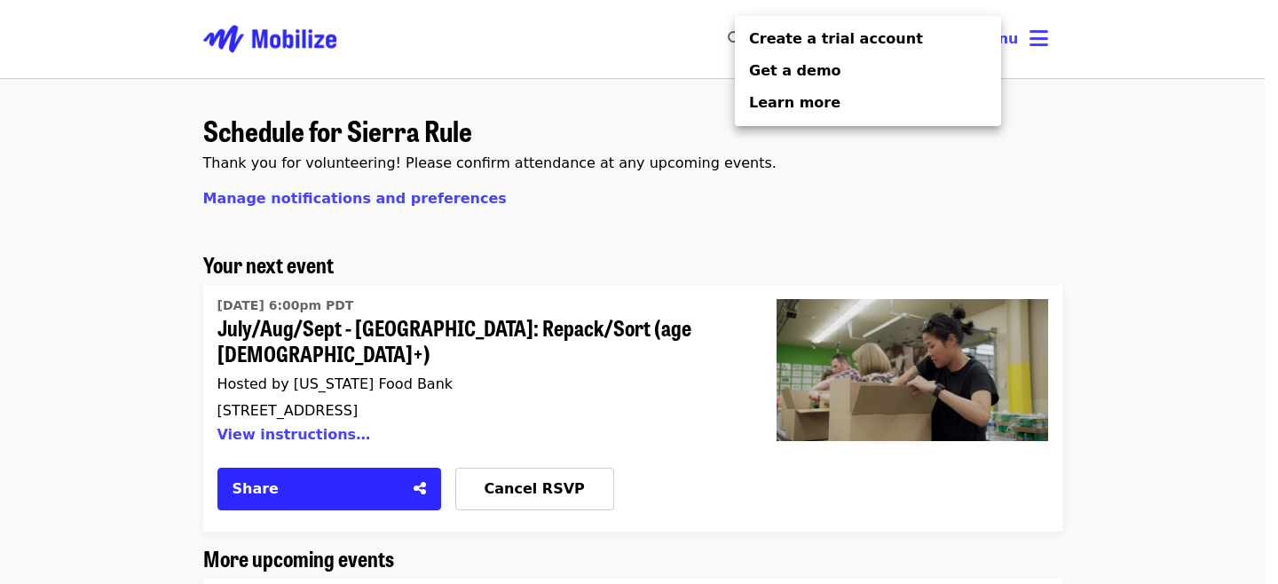
click at [784, 221] on div "Organizer Menu" at bounding box center [639, 292] width 1278 height 584
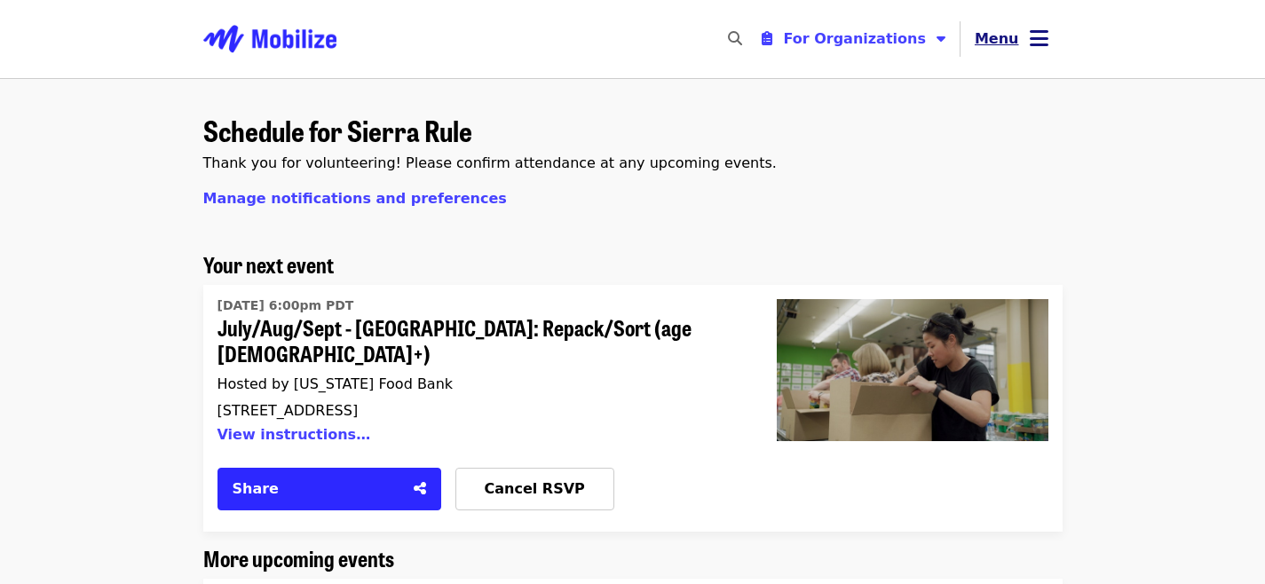
click at [1004, 45] on span "Menu" at bounding box center [997, 38] width 44 height 17
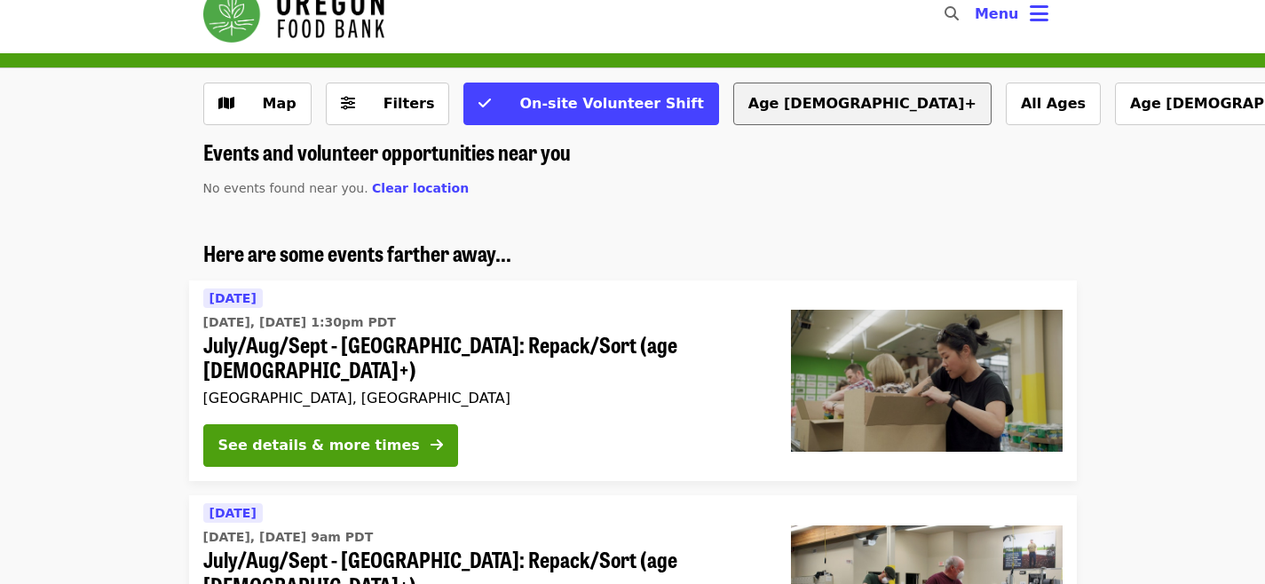
scroll to position [27, 0]
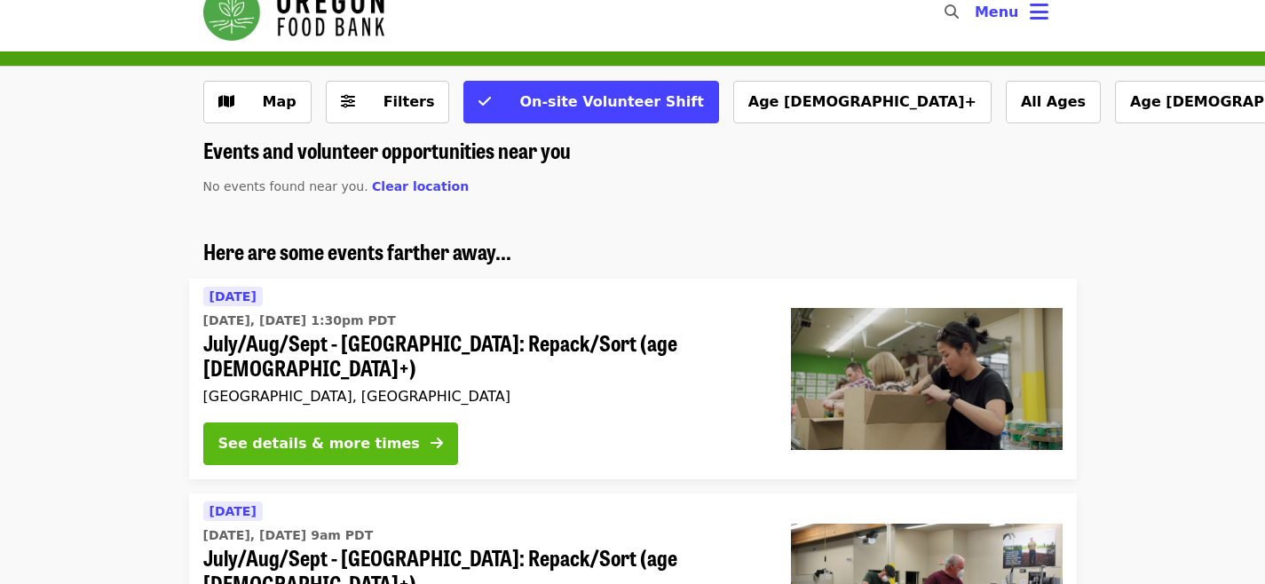
click at [322, 433] on div "See details & more times" at bounding box center [318, 443] width 201 height 21
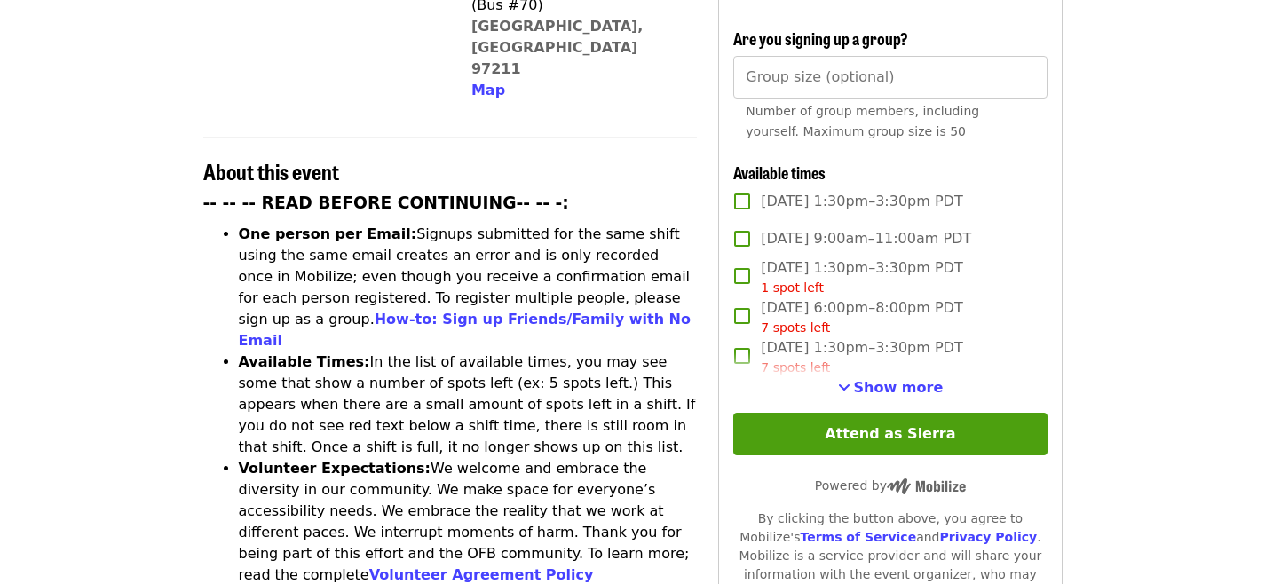
scroll to position [584, 0]
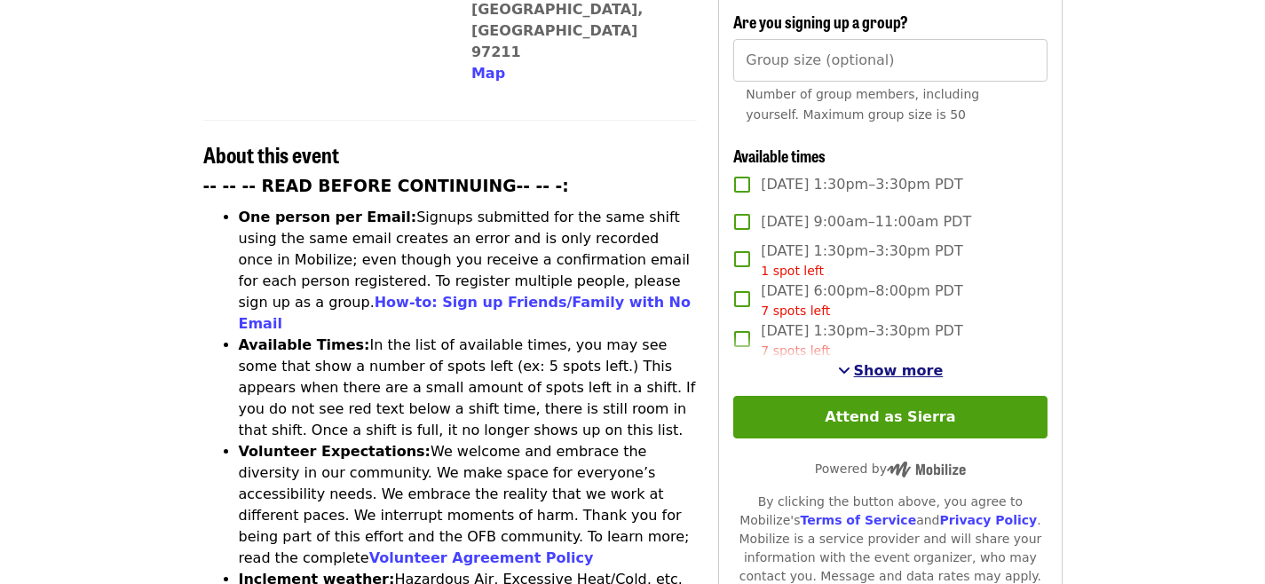
click at [868, 363] on span "Show more" at bounding box center [899, 370] width 90 height 17
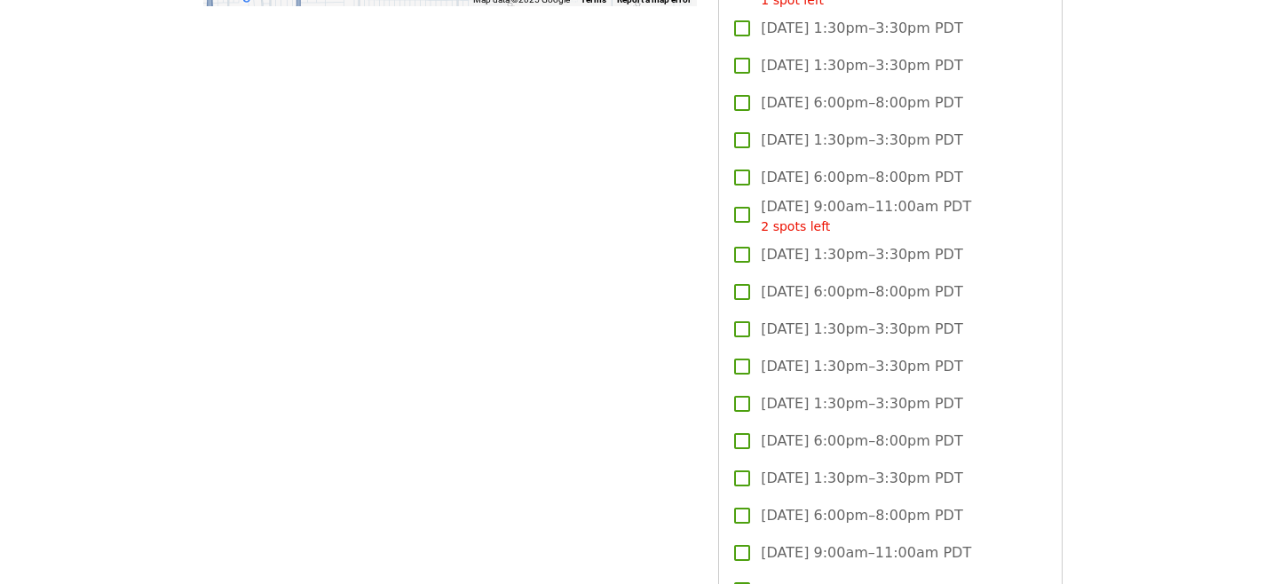
scroll to position [1914, 0]
click at [851, 284] on span "[DATE] 6:00pm–8:00pm PDT" at bounding box center [861, 290] width 201 height 21
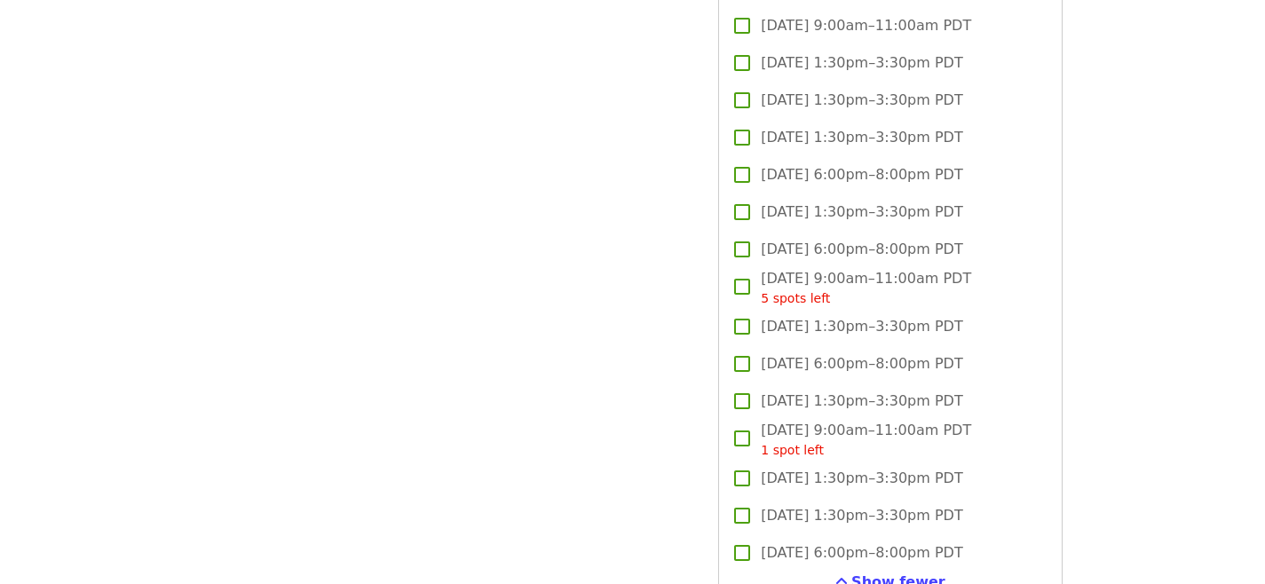
scroll to position [2656, 0]
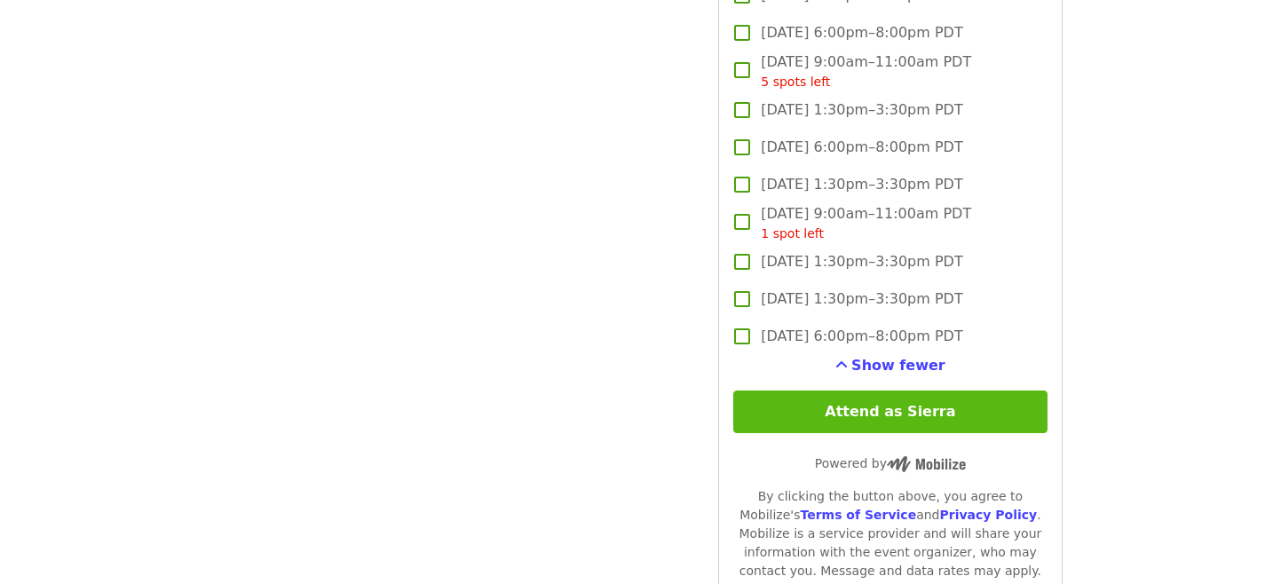
click at [856, 414] on button "Attend as Sierra" at bounding box center [889, 412] width 313 height 43
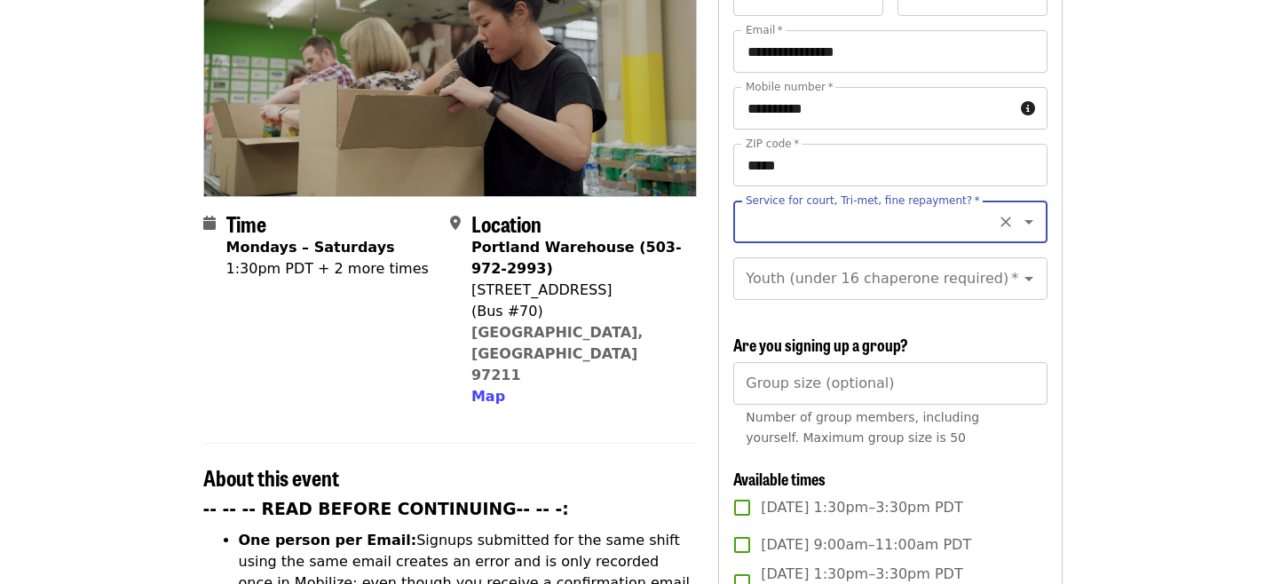
scroll to position [148, 0]
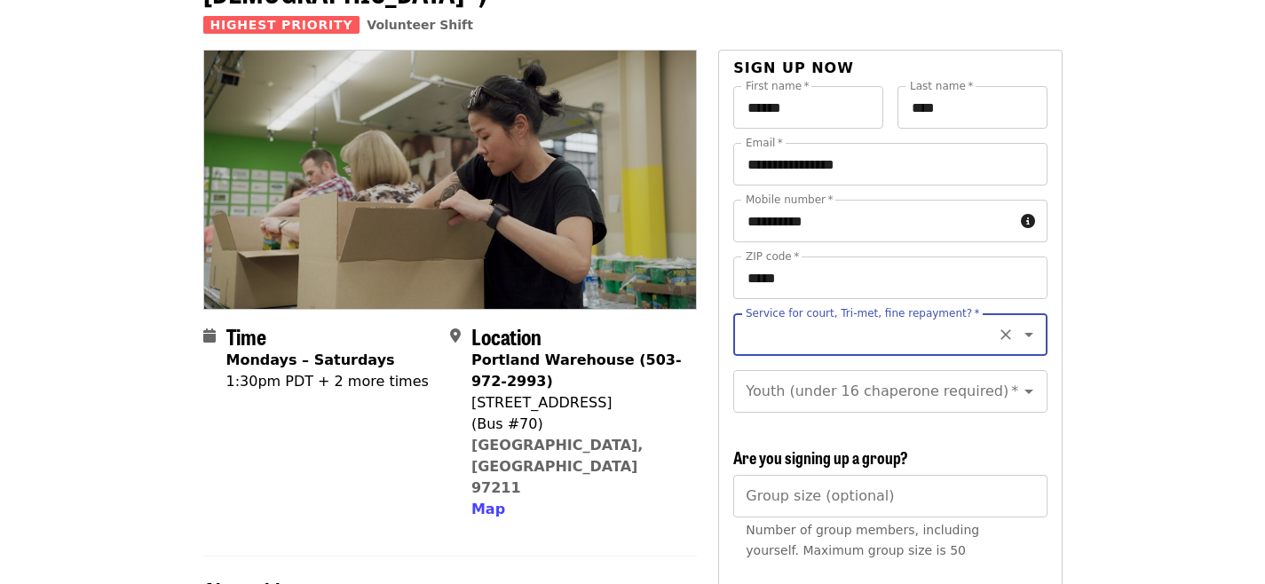
click at [917, 318] on input "Service for court, Tri-met, fine repayment?   *" at bounding box center [867, 335] width 241 height 34
click at [829, 356] on li "No" at bounding box center [883, 351] width 300 height 32
type input "**"
click at [944, 375] on input "Youth (under 16 chaperone required)   *" at bounding box center [867, 392] width 241 height 34
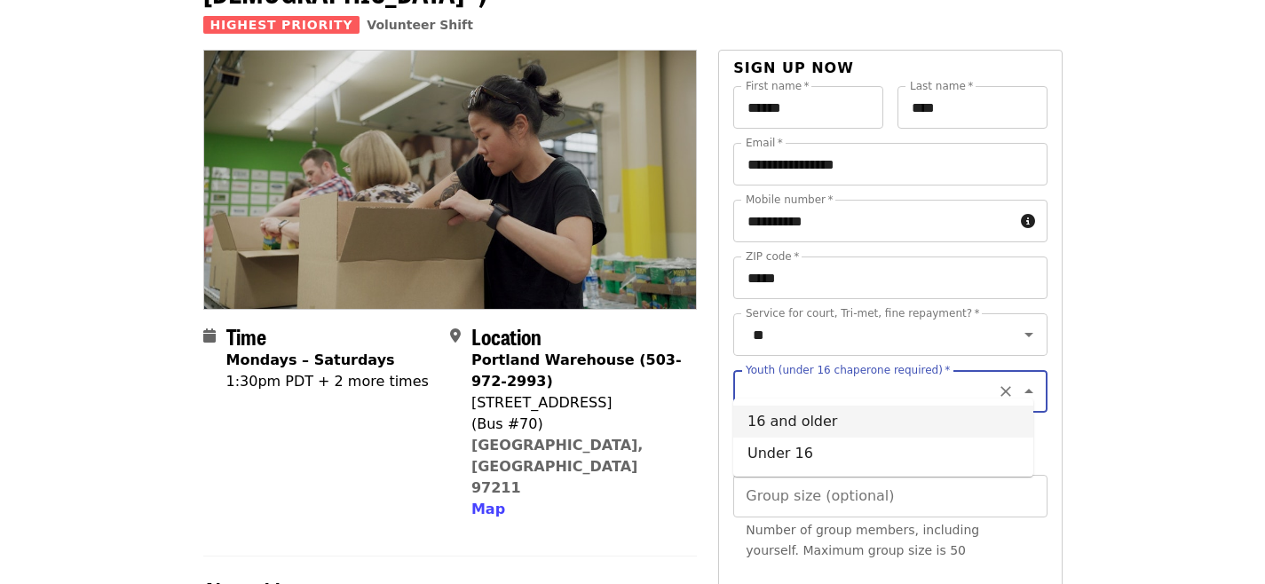
click at [866, 430] on li "16 and older" at bounding box center [883, 422] width 300 height 32
type input "**********"
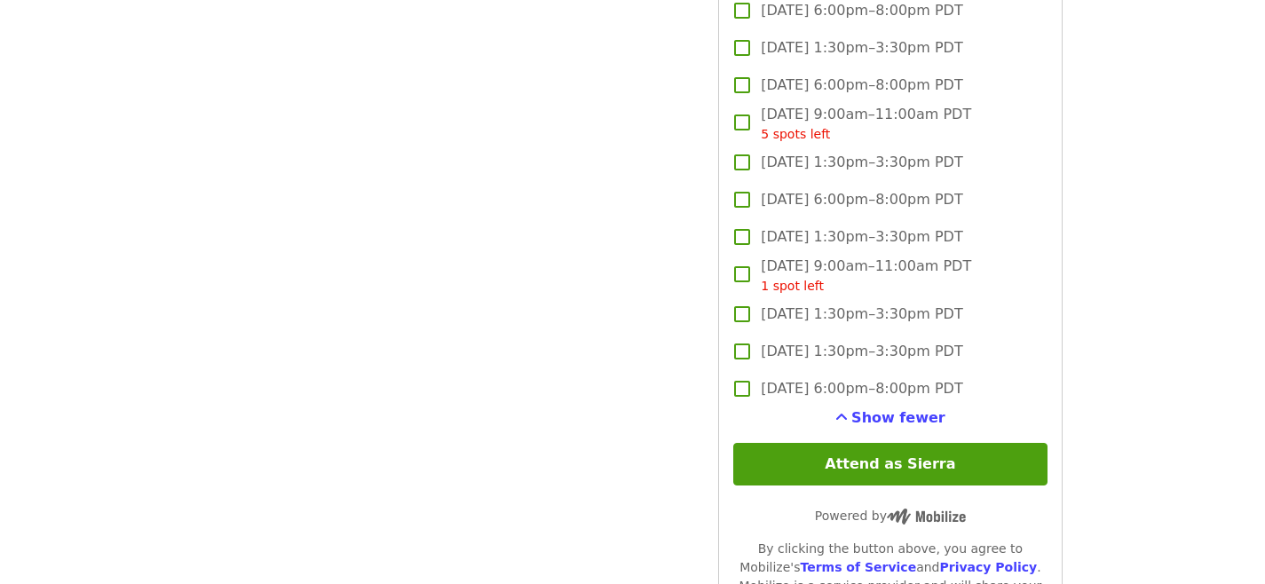
scroll to position [2609, 0]
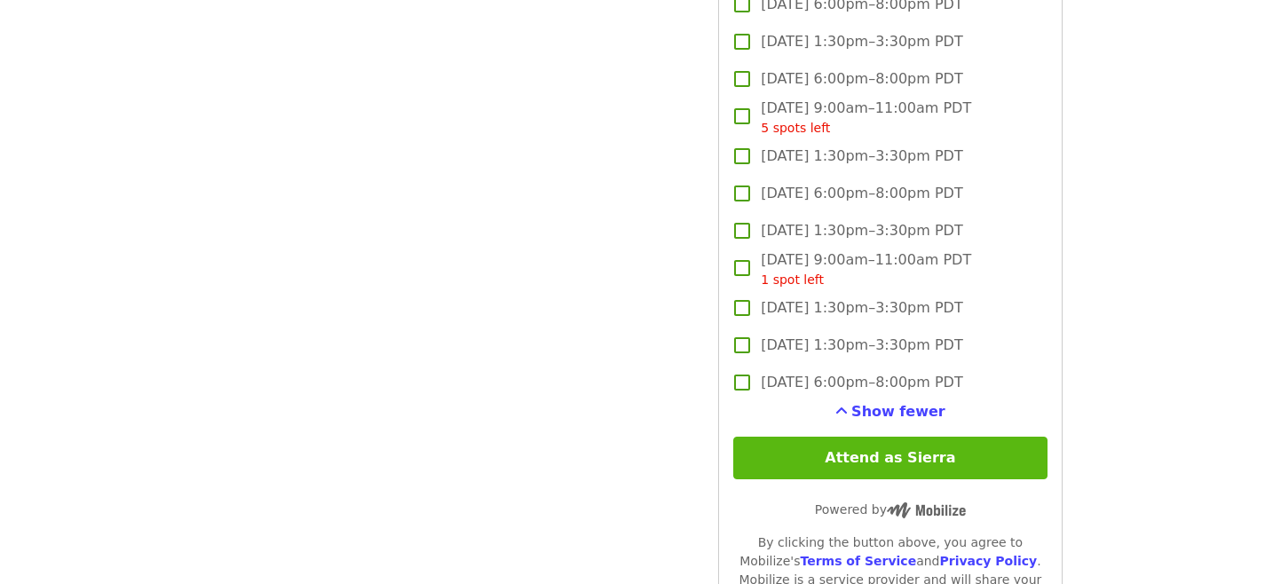
click at [856, 438] on button "Attend as Sierra" at bounding box center [889, 458] width 313 height 43
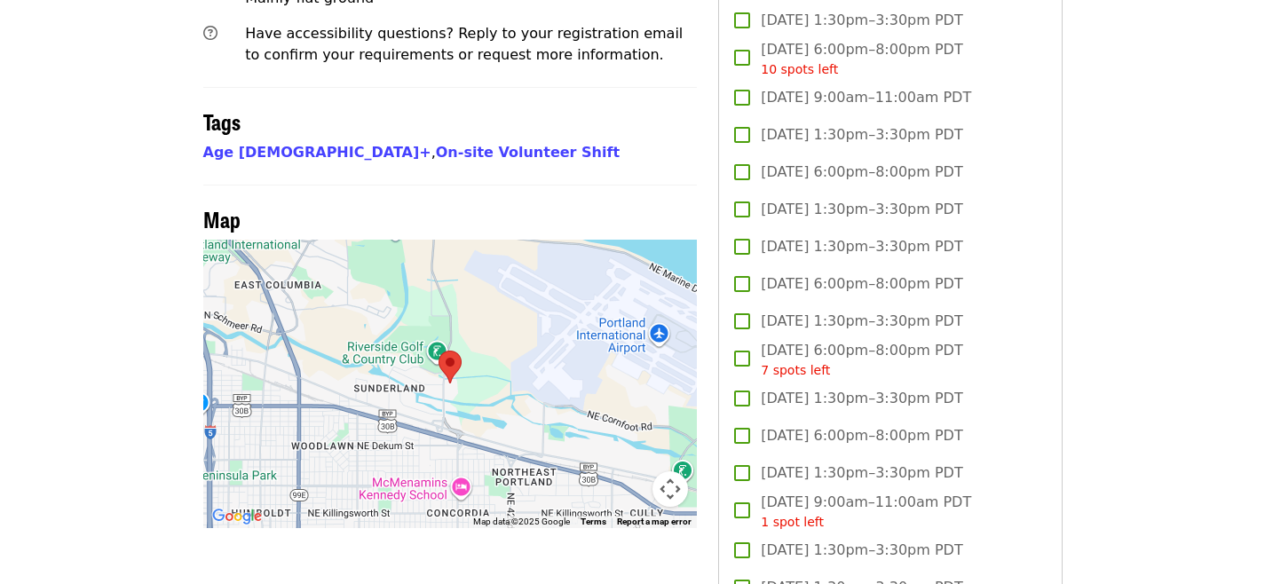
scroll to position [1365, 0]
